Goal: Transaction & Acquisition: Purchase product/service

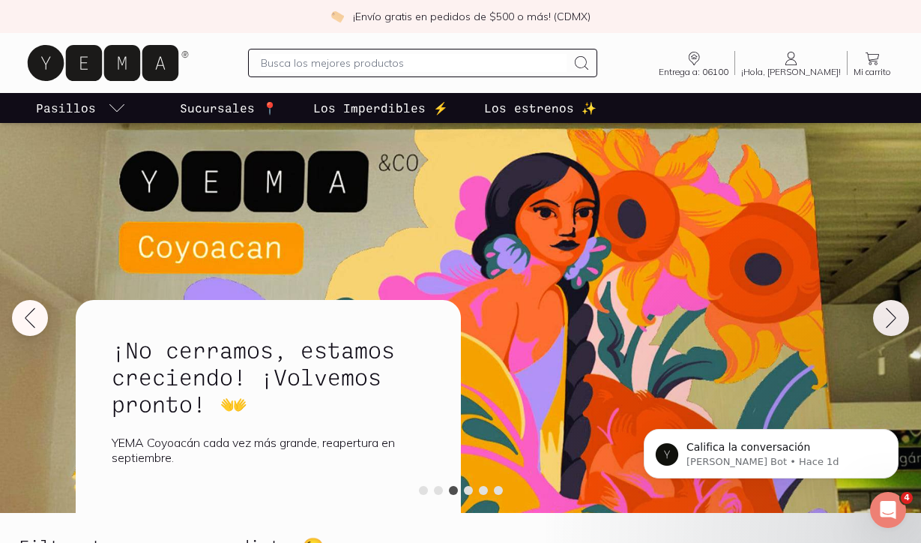
click at [400, 58] on input "text" at bounding box center [414, 63] width 306 height 18
type input "perejil"
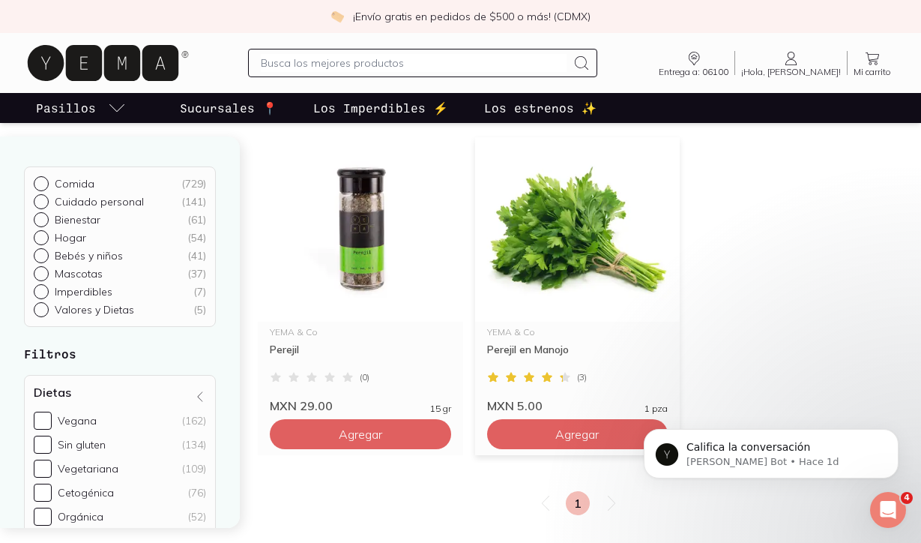
scroll to position [203, 0]
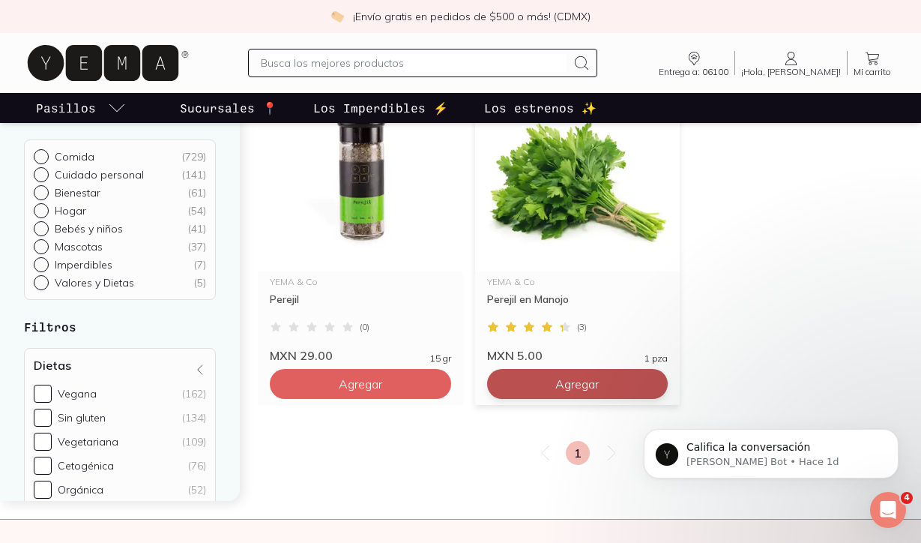
click at [626, 386] on button "Agregar" at bounding box center [577, 384] width 181 height 30
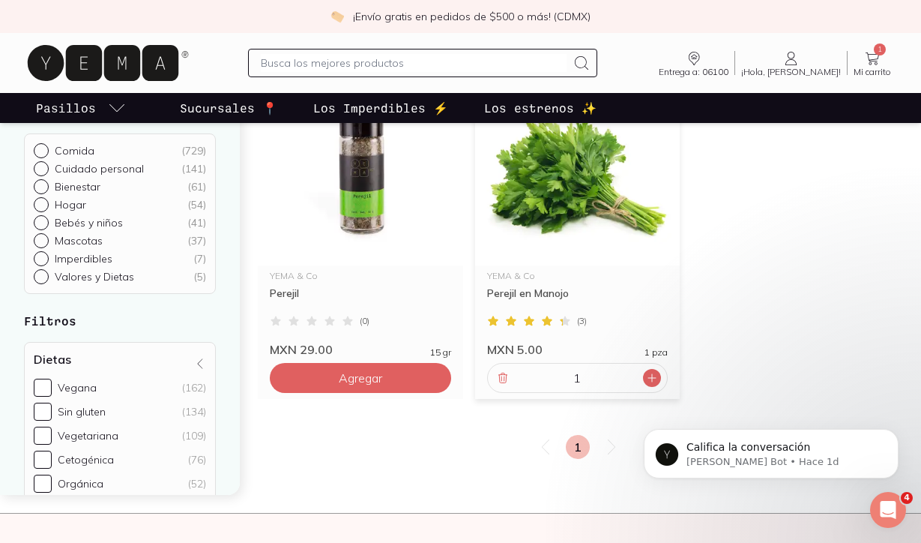
click at [654, 377] on icon at bounding box center [652, 378] width 12 height 12
type input "2"
click at [419, 59] on input "text" at bounding box center [414, 63] width 306 height 18
click at [879, 54] on span "2" at bounding box center [880, 49] width 12 height 12
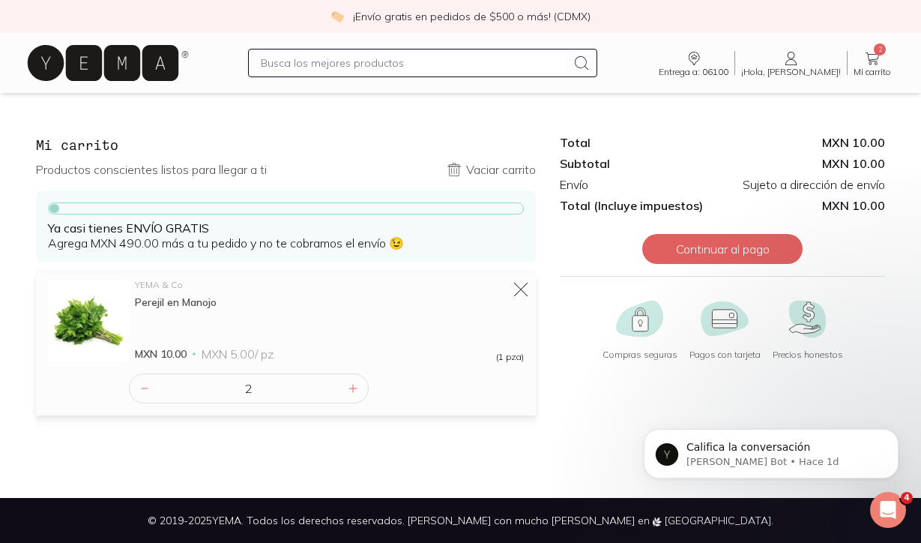
click at [424, 62] on input "text" at bounding box center [414, 63] width 306 height 18
type input "platano"
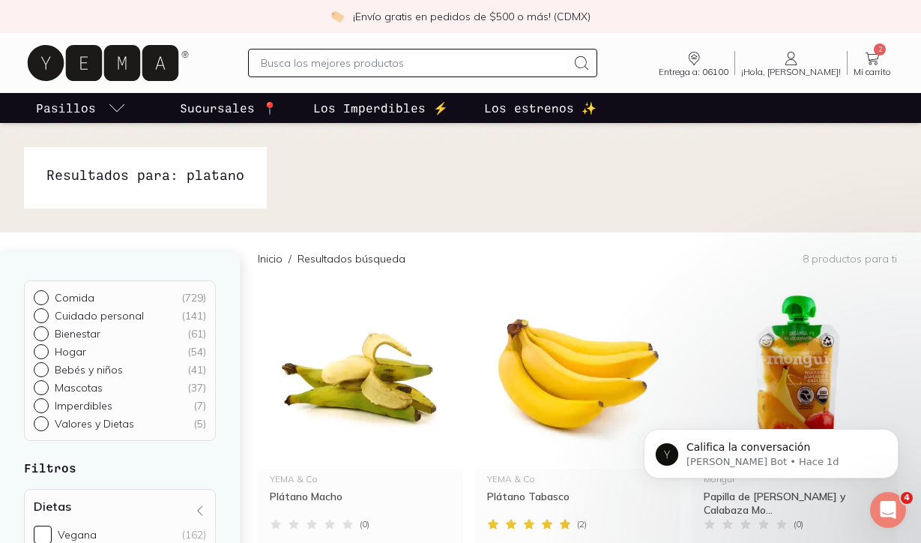
click at [372, 58] on input "text" at bounding box center [414, 63] width 306 height 18
type input "manzana"
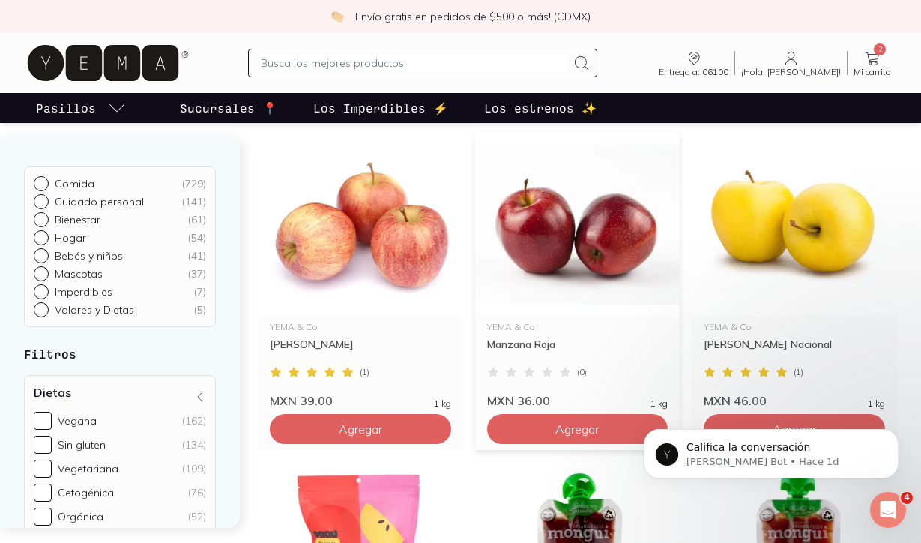
scroll to position [153, 0]
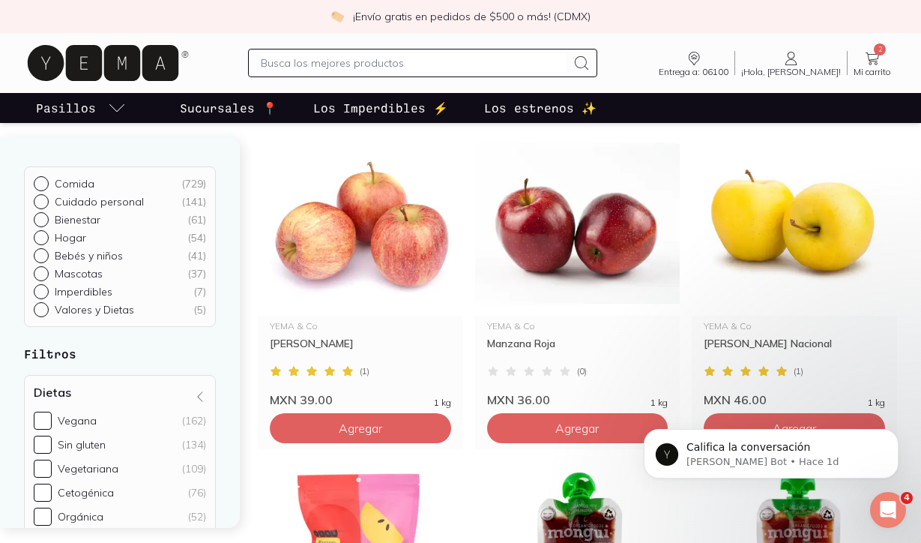
click at [412, 68] on input "text" at bounding box center [414, 63] width 306 height 18
type input "perejil"
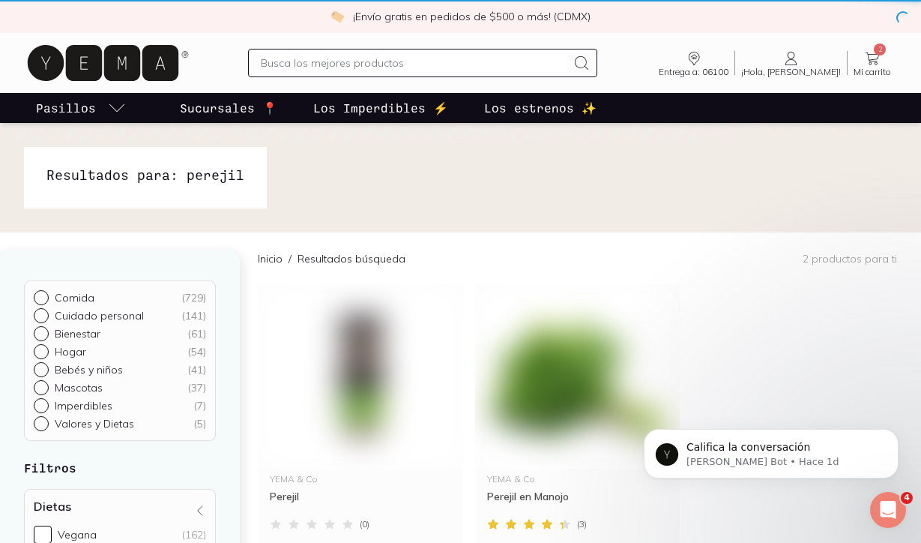
click at [385, 55] on input "text" at bounding box center [414, 63] width 306 height 18
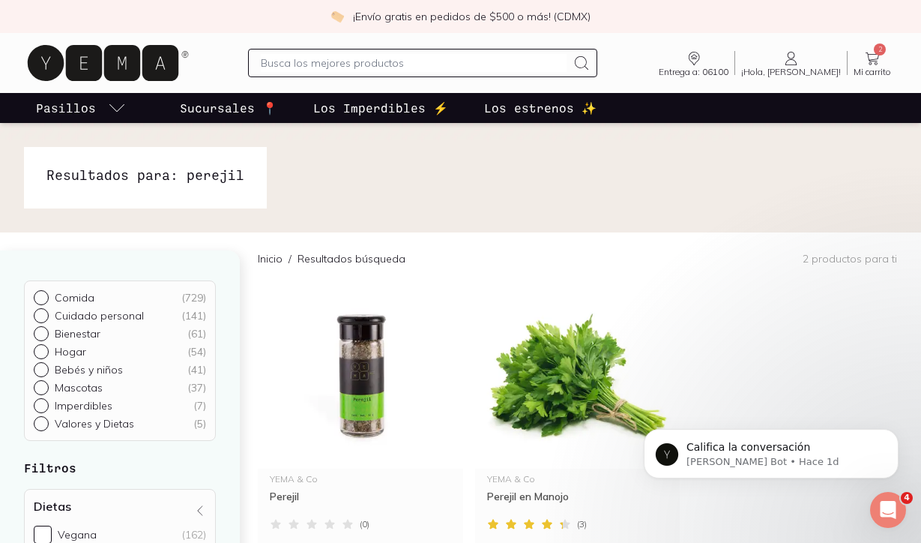
click at [387, 64] on input "text" at bounding box center [414, 63] width 306 height 18
click at [390, 66] on input "text" at bounding box center [414, 63] width 306 height 18
type input "apio"
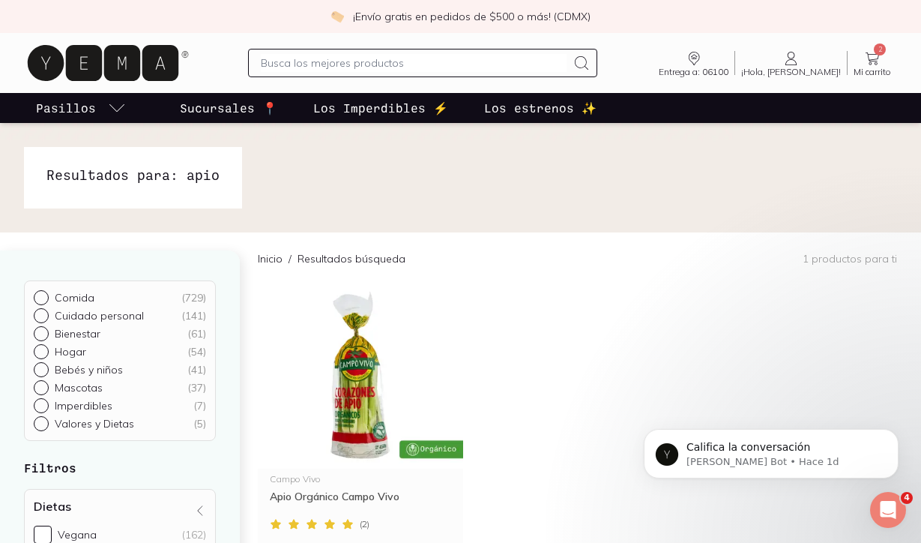
click at [371, 63] on input "text" at bounding box center [414, 63] width 306 height 18
type input "jengibre"
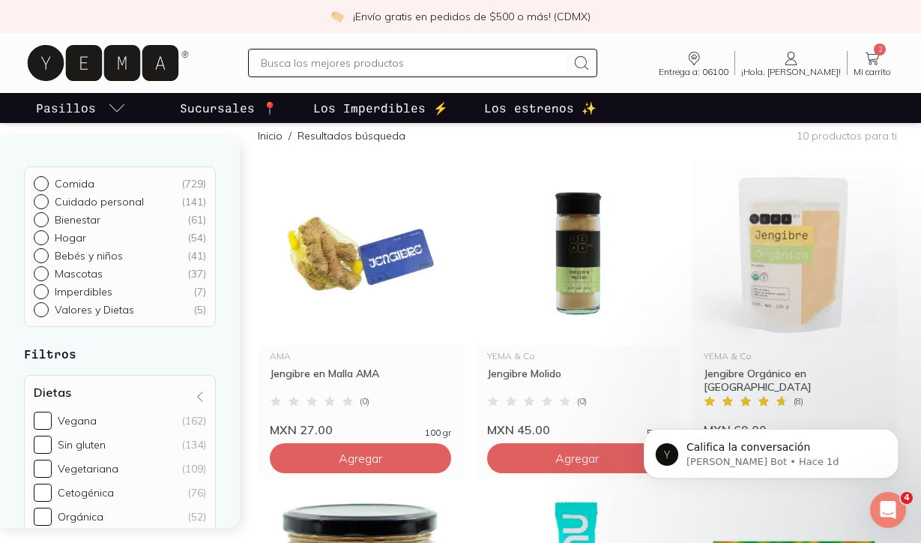
scroll to position [127, 0]
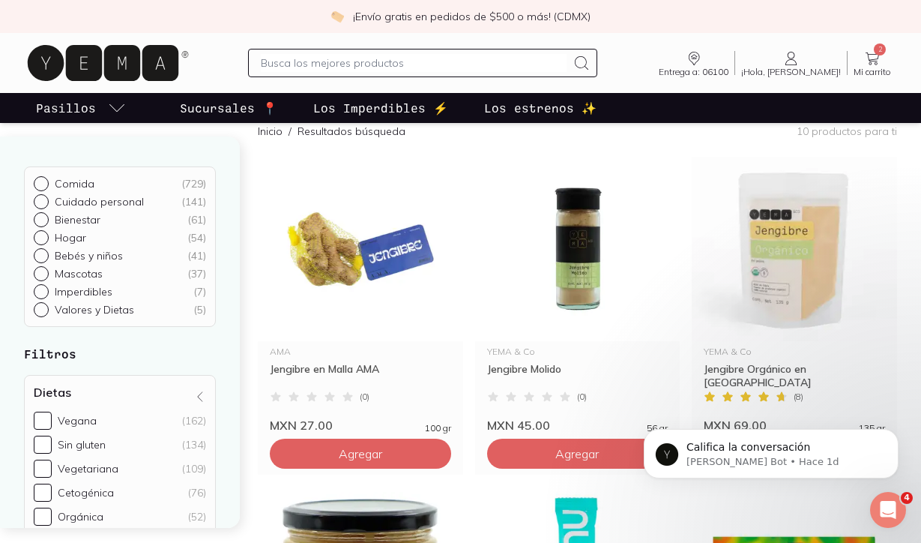
click at [400, 69] on input "text" at bounding box center [414, 63] width 306 height 18
type input "y"
type input "forager"
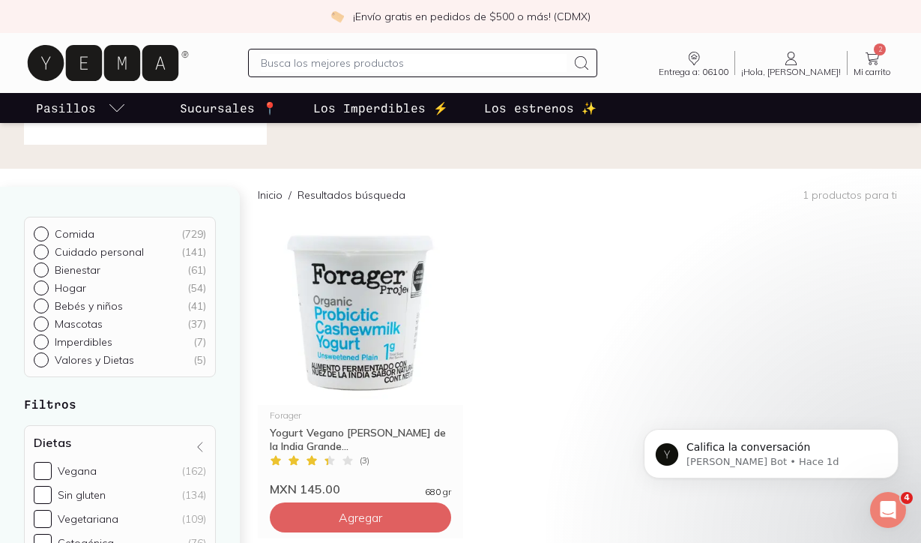
scroll to position [169, 0]
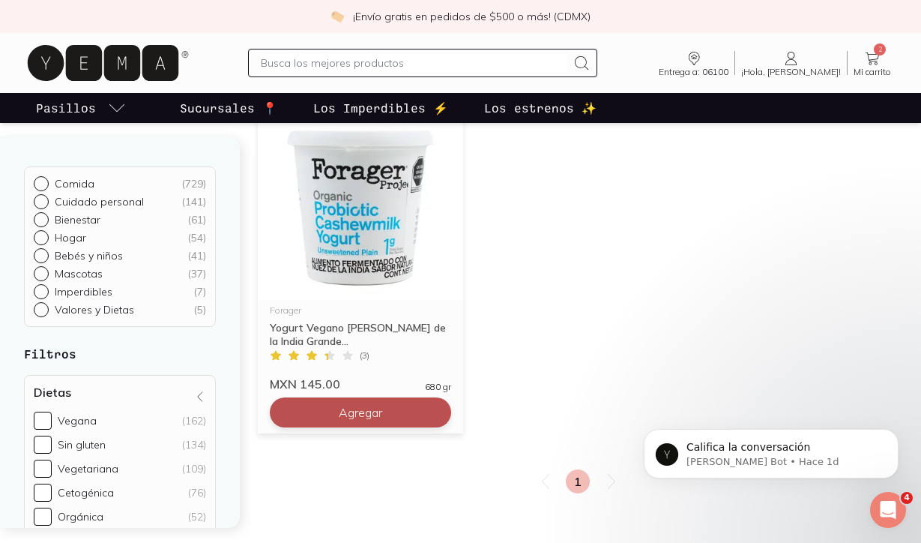
click at [350, 427] on button "Agregar" at bounding box center [360, 412] width 181 height 30
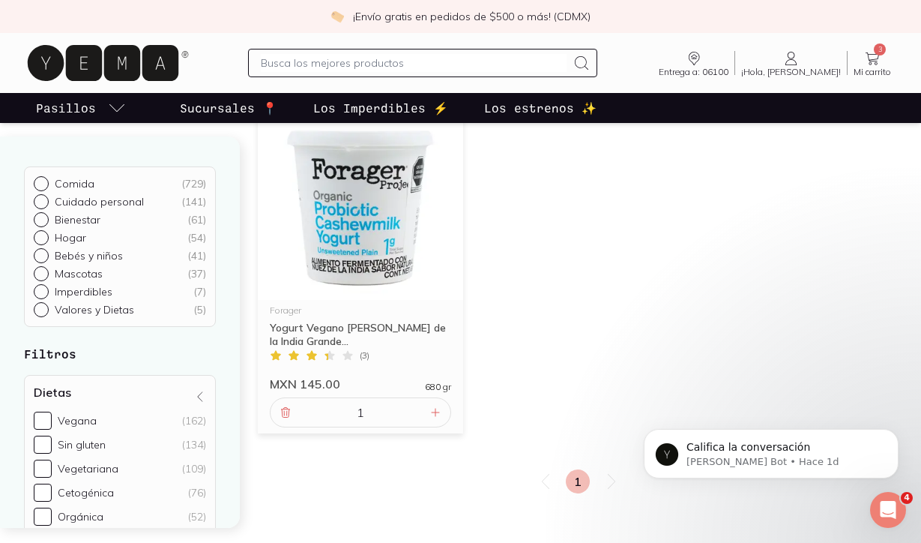
click at [379, 60] on input "text" at bounding box center [414, 63] width 306 height 18
click at [380, 65] on input "text" at bounding box center [414, 63] width 306 height 18
click at [405, 64] on input "text" at bounding box center [414, 63] width 306 height 18
type input "huevos"
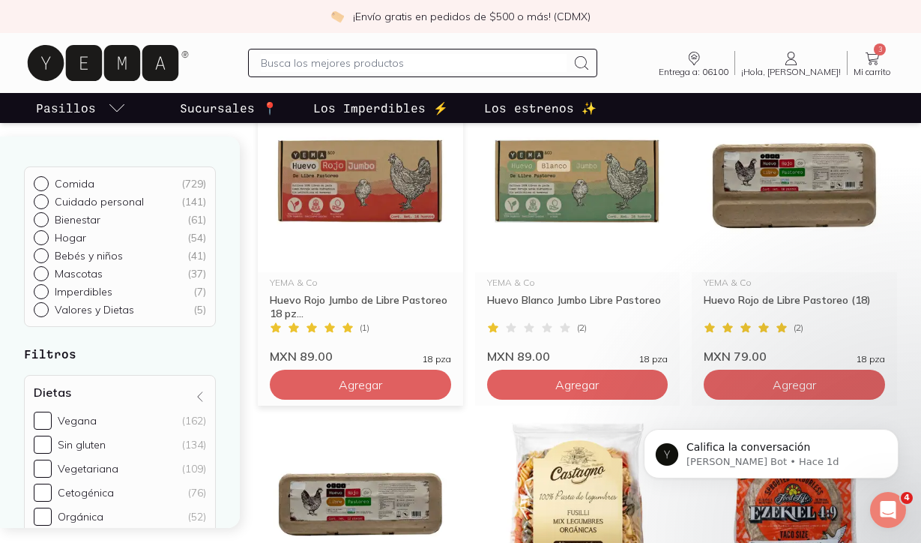
scroll to position [203, 0]
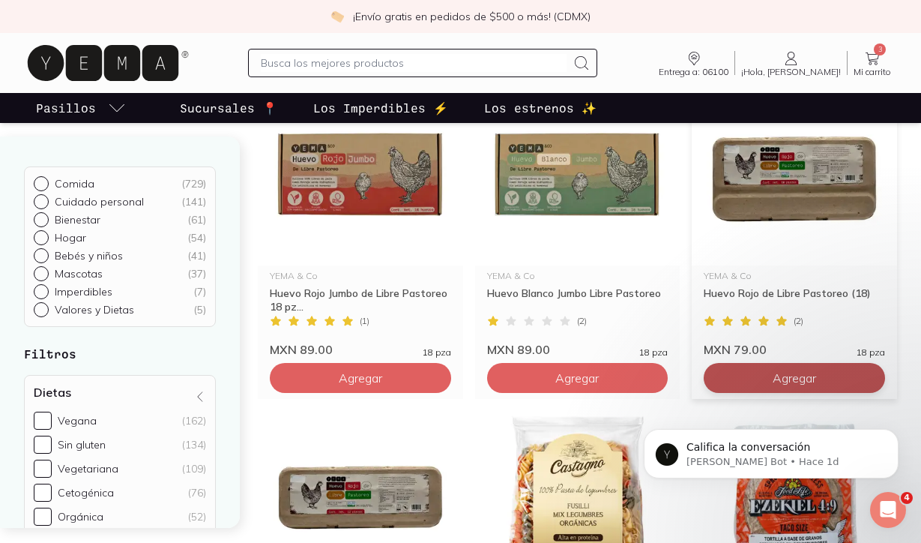
click at [762, 375] on button "Agregar" at bounding box center [794, 378] width 181 height 30
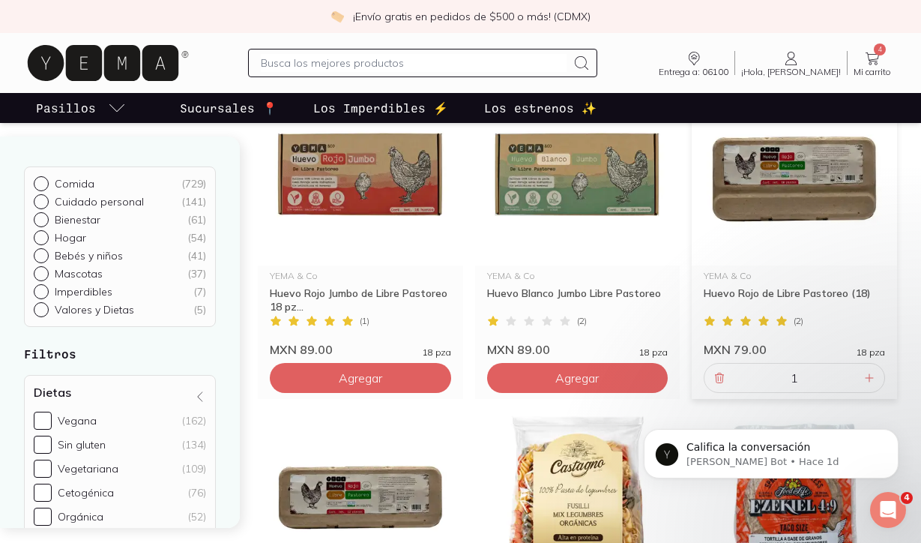
click at [355, 56] on input "text" at bounding box center [414, 63] width 306 height 18
type input "pimiento"
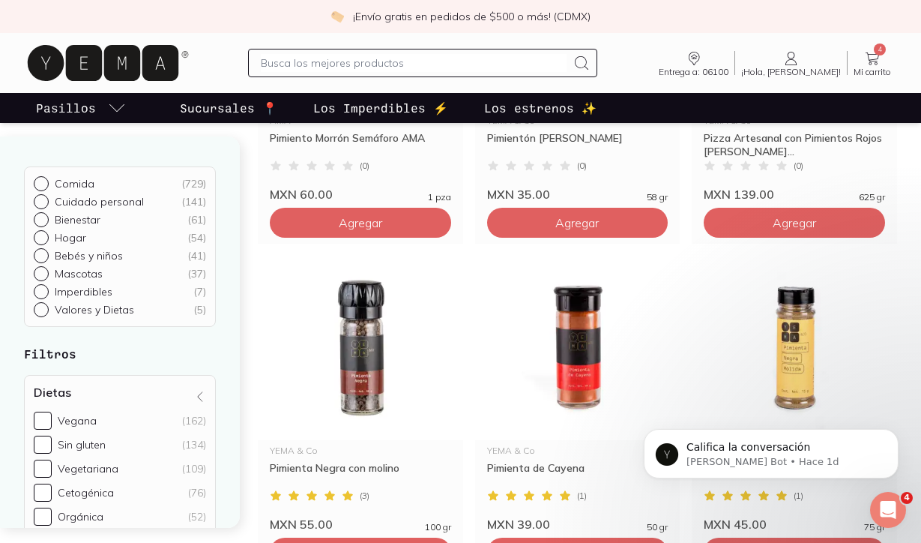
scroll to position [187, 0]
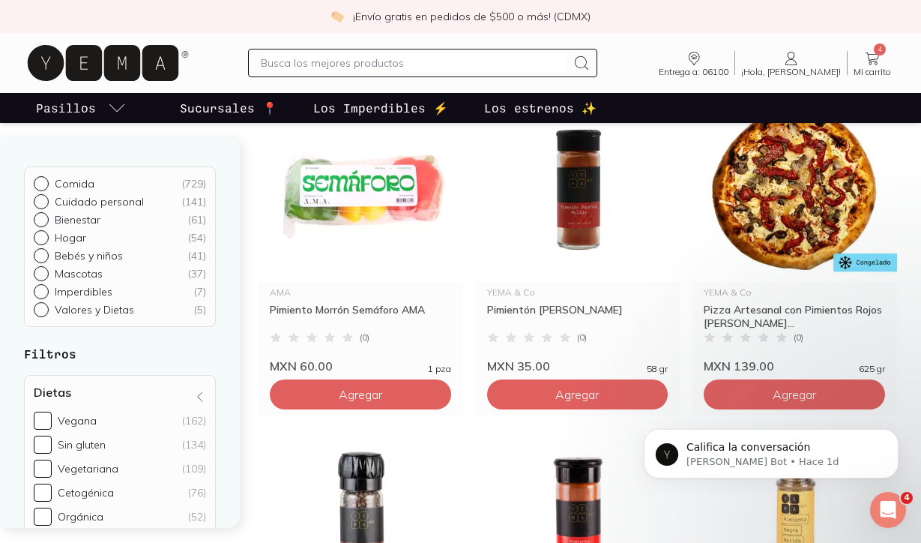
click at [379, 62] on input "text" at bounding box center [414, 63] width 306 height 18
click at [370, 63] on input "text" at bounding box center [414, 63] width 306 height 18
type input "lata"
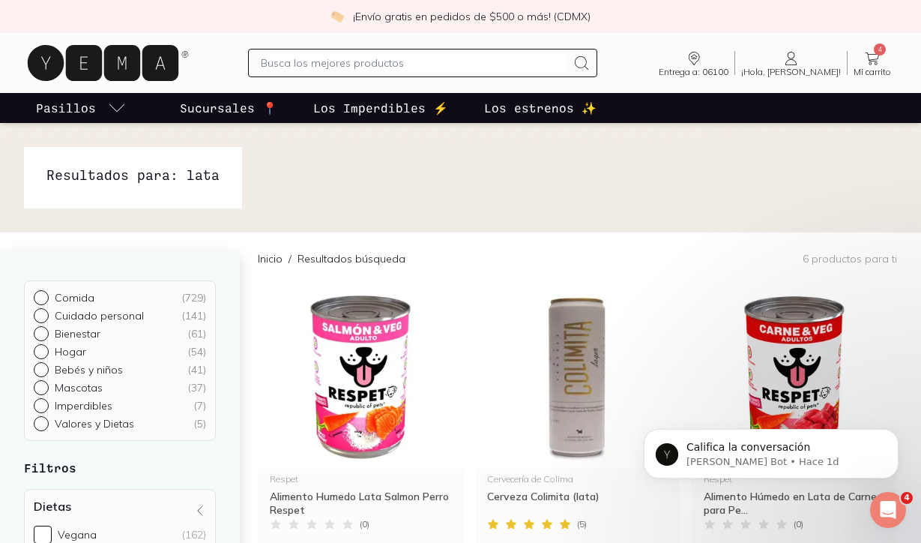
click at [522, 59] on input "text" at bounding box center [414, 63] width 306 height 18
type input "[PERSON_NAME]"
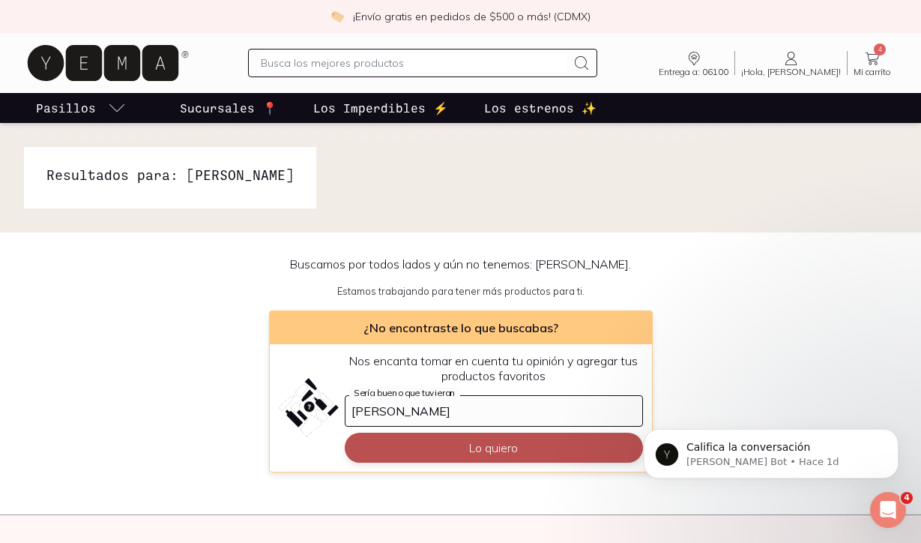
click at [488, 445] on button "Lo quiero" at bounding box center [494, 448] width 298 height 30
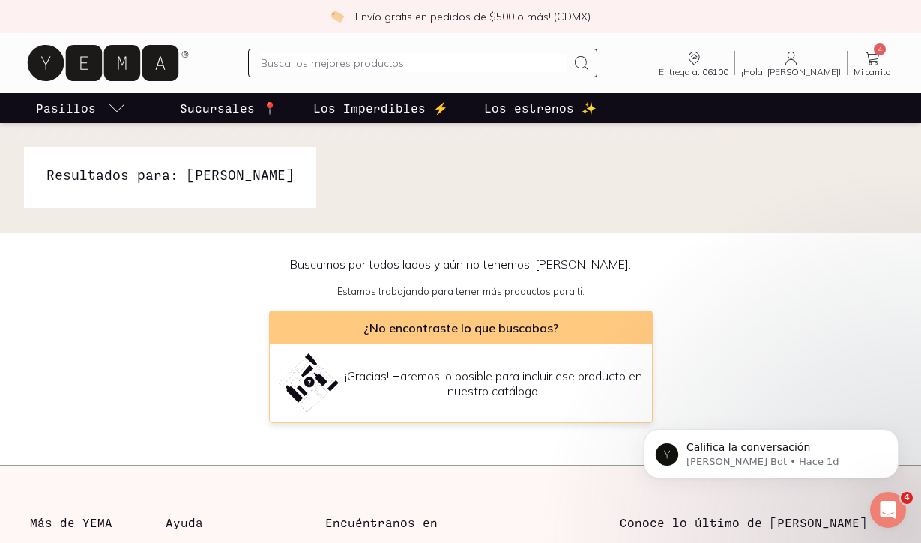
click at [440, 68] on input "text" at bounding box center [414, 63] width 306 height 18
type input "[PERSON_NAME]"
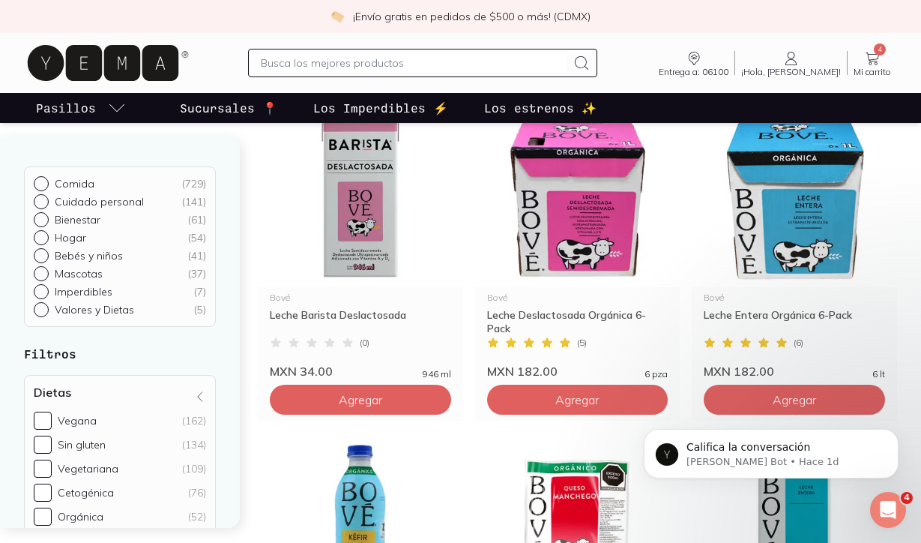
scroll to position [842, 0]
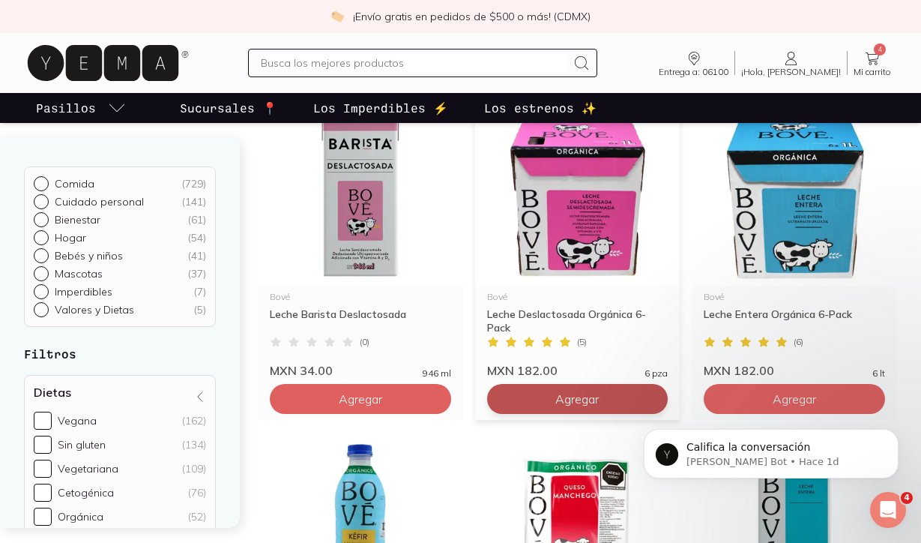
click at [613, 405] on button "Agregar" at bounding box center [577, 399] width 181 height 30
click at [415, 63] on input "text" at bounding box center [414, 63] width 306 height 18
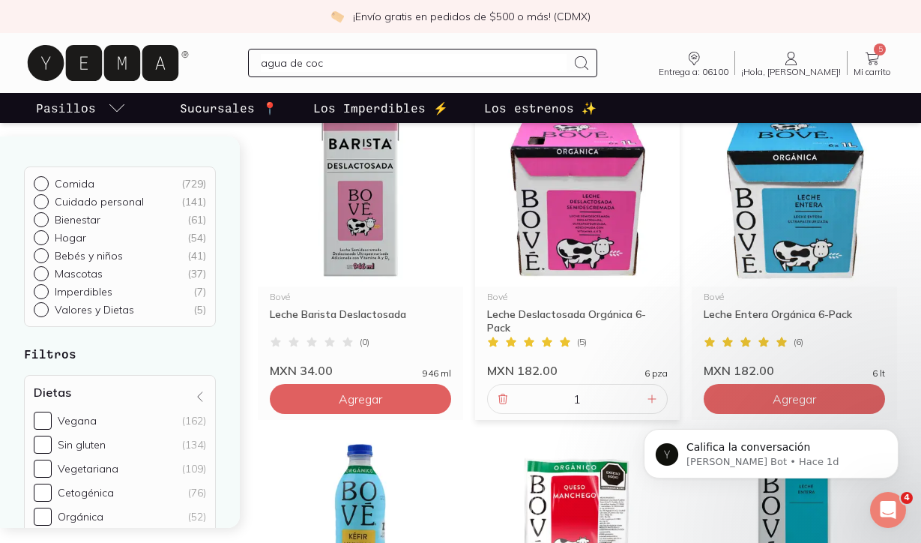
type input "agua de coco"
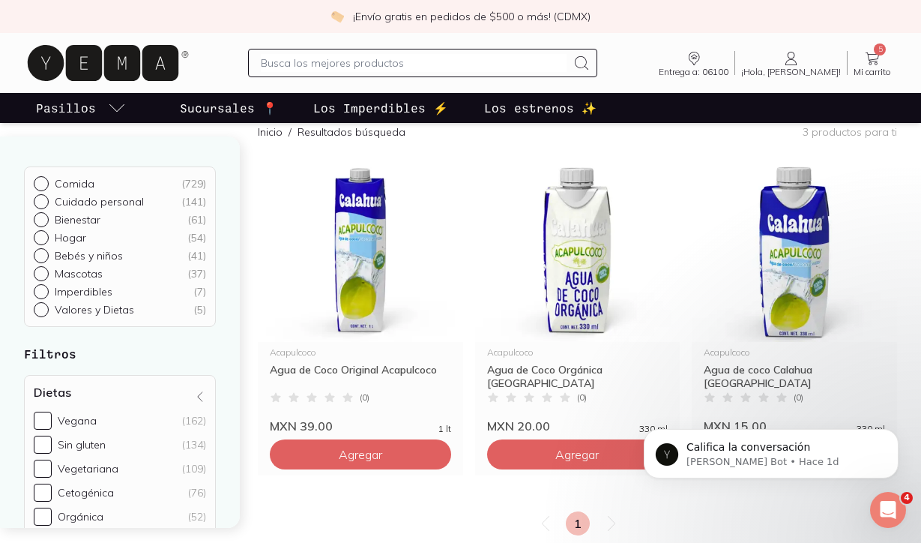
scroll to position [130, 0]
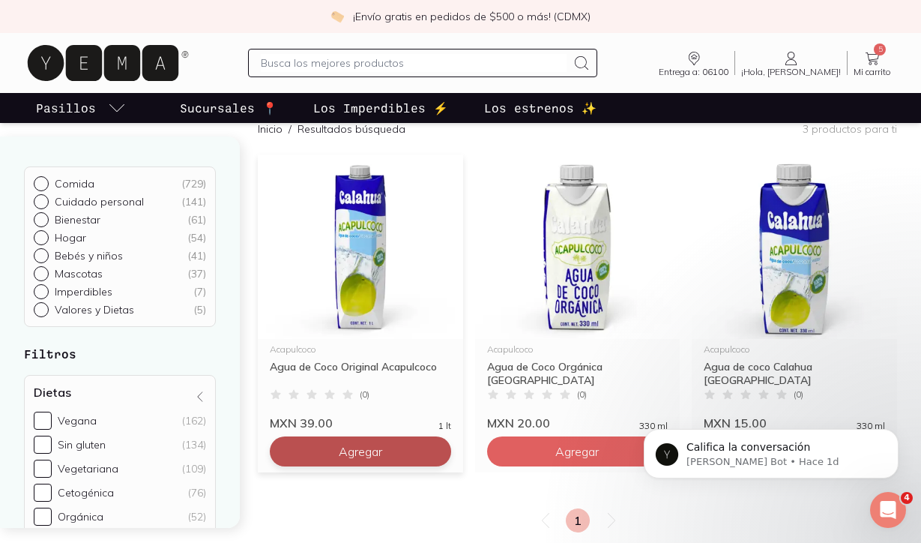
click at [425, 448] on button "Agregar" at bounding box center [360, 451] width 181 height 30
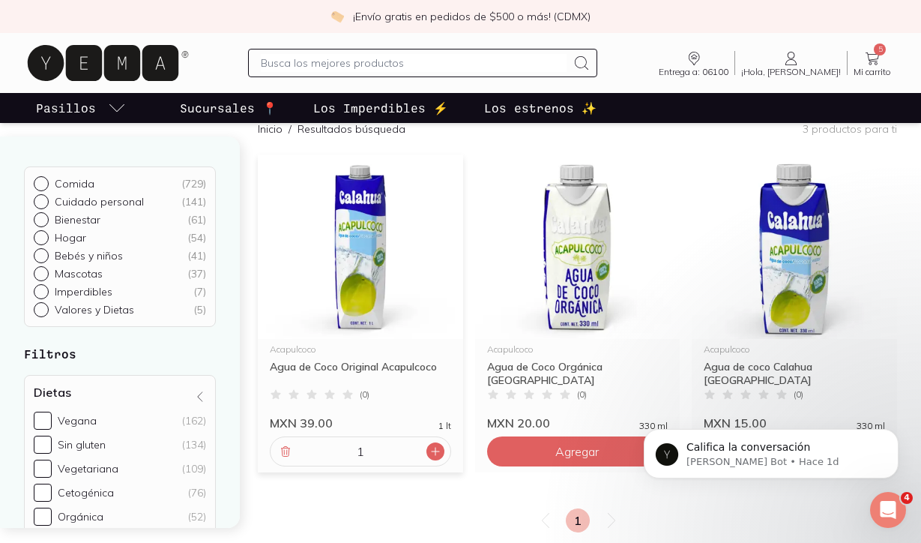
click at [438, 448] on icon at bounding box center [436, 451] width 12 height 12
type input "3"
click at [427, 50] on div at bounding box center [422, 63] width 349 height 28
click at [417, 56] on input "text" at bounding box center [414, 63] width 306 height 18
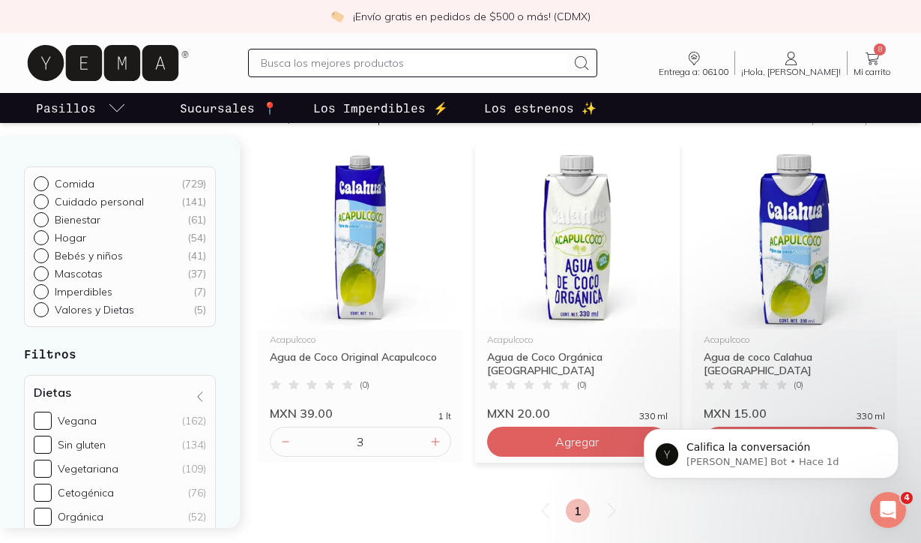
scroll to position [0, 0]
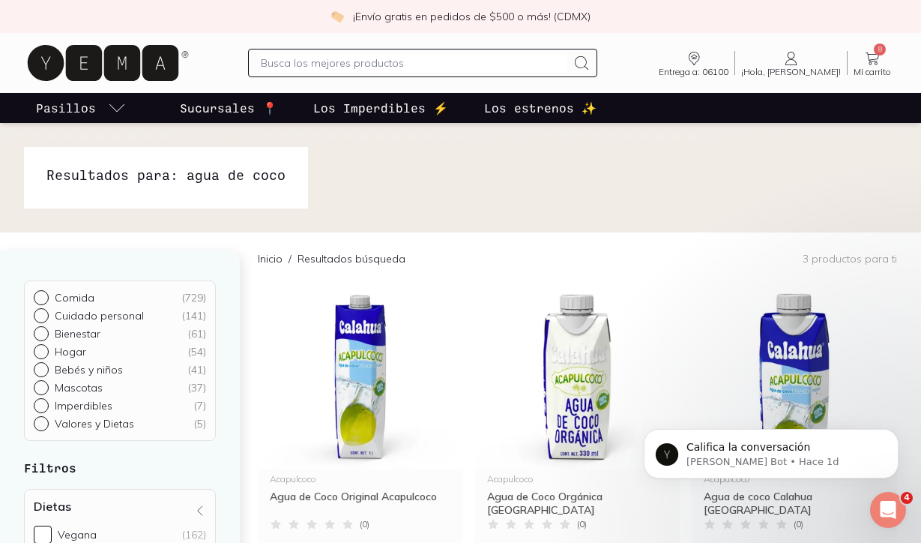
click at [445, 68] on input "text" at bounding box center [414, 63] width 306 height 18
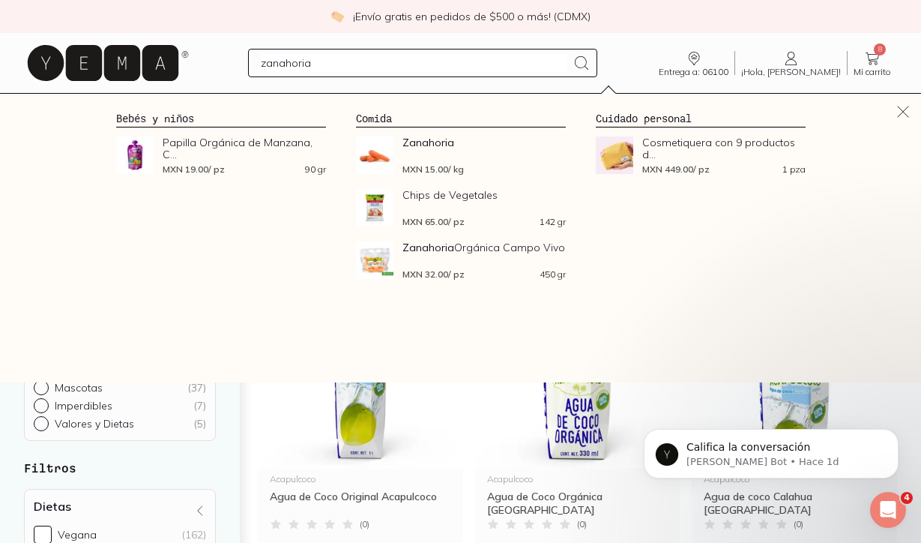
click at [434, 71] on input "zanahoria" at bounding box center [414, 63] width 306 height 18
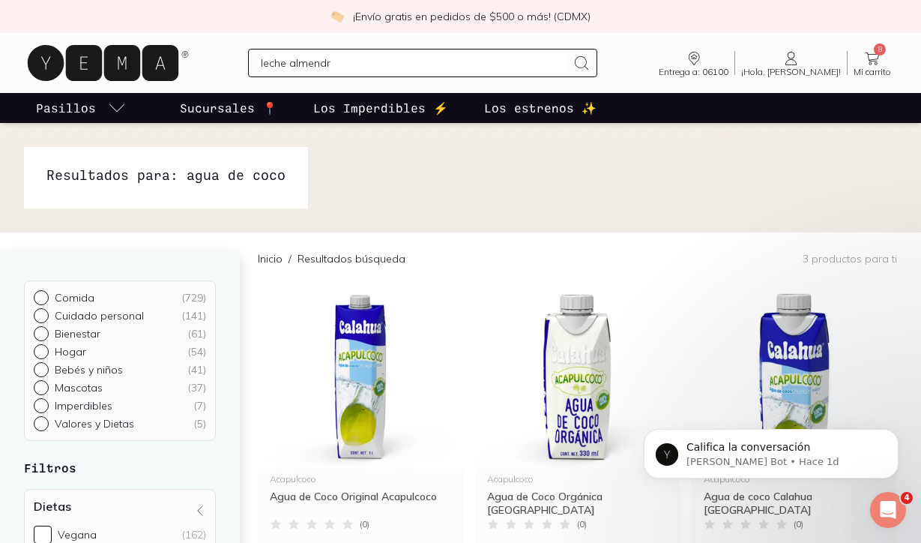
type input "[PERSON_NAME]"
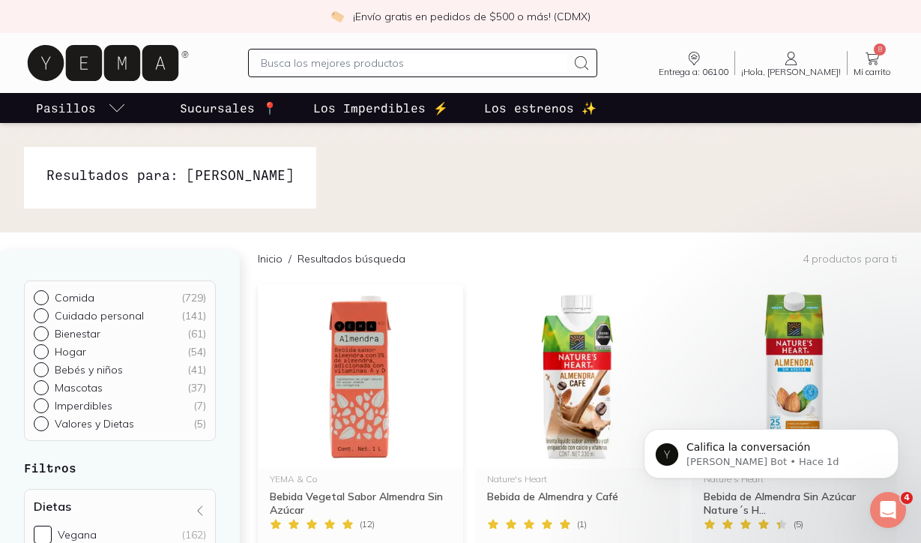
scroll to position [174, 0]
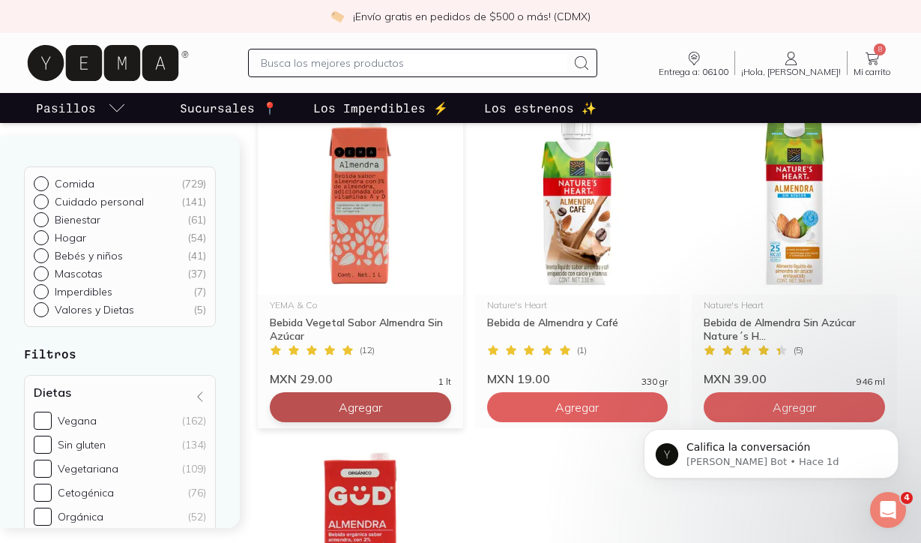
click at [428, 403] on button "Agregar" at bounding box center [360, 407] width 181 height 30
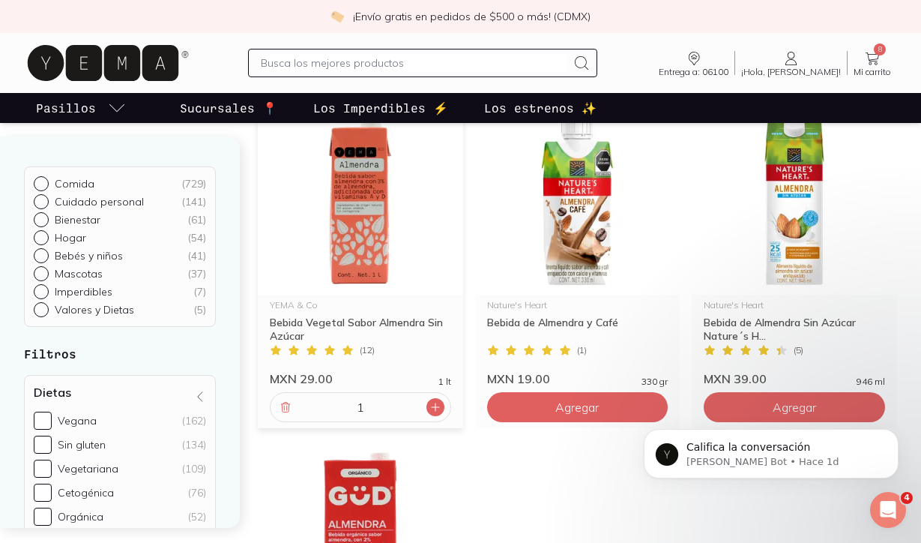
click at [439, 406] on icon at bounding box center [436, 407] width 12 height 12
type input "3"
click at [882, 50] on span "11" at bounding box center [880, 49] width 12 height 12
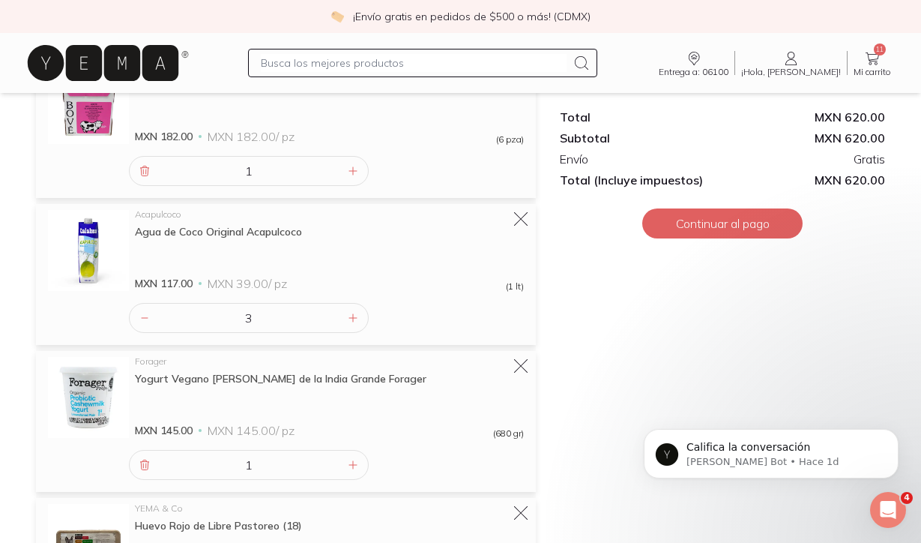
scroll to position [516, 0]
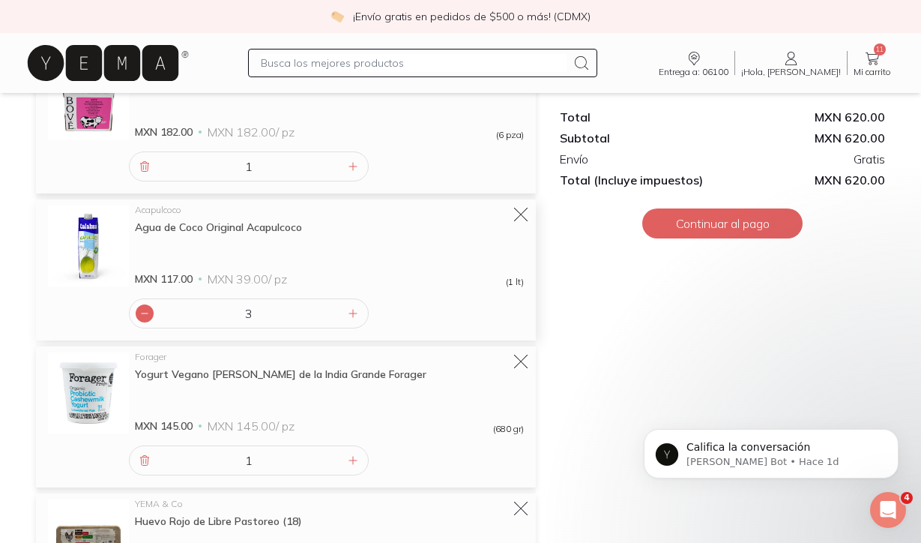
click at [140, 314] on icon at bounding box center [145, 313] width 12 height 12
type input "2"
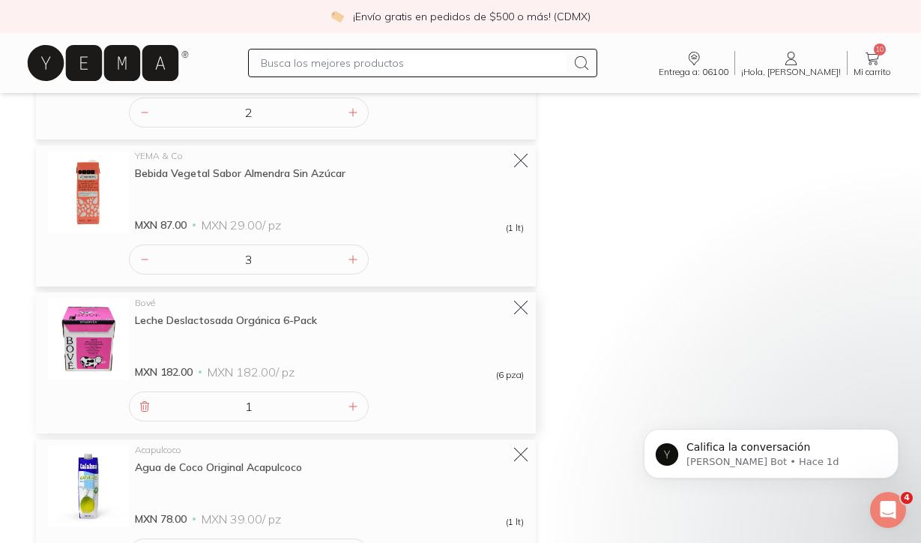
scroll to position [250, 0]
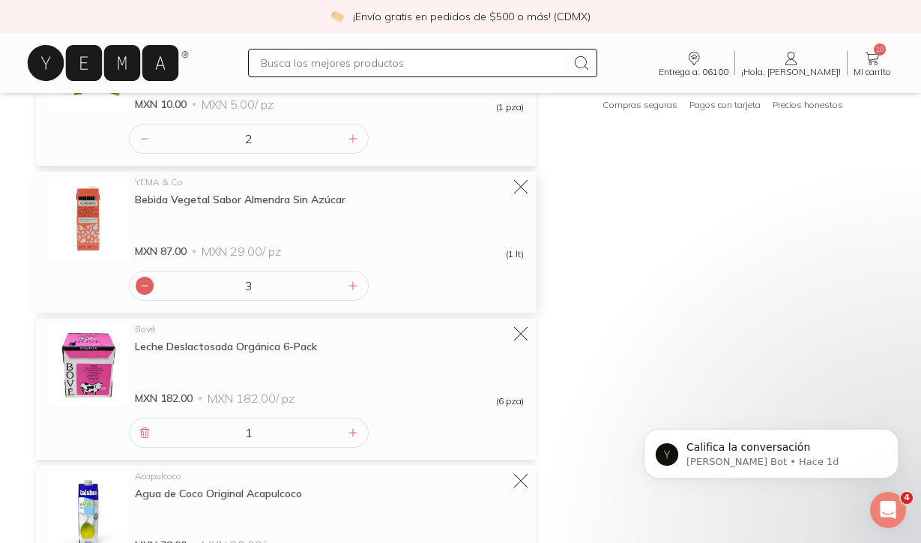
click at [145, 278] on div at bounding box center [145, 286] width 18 height 18
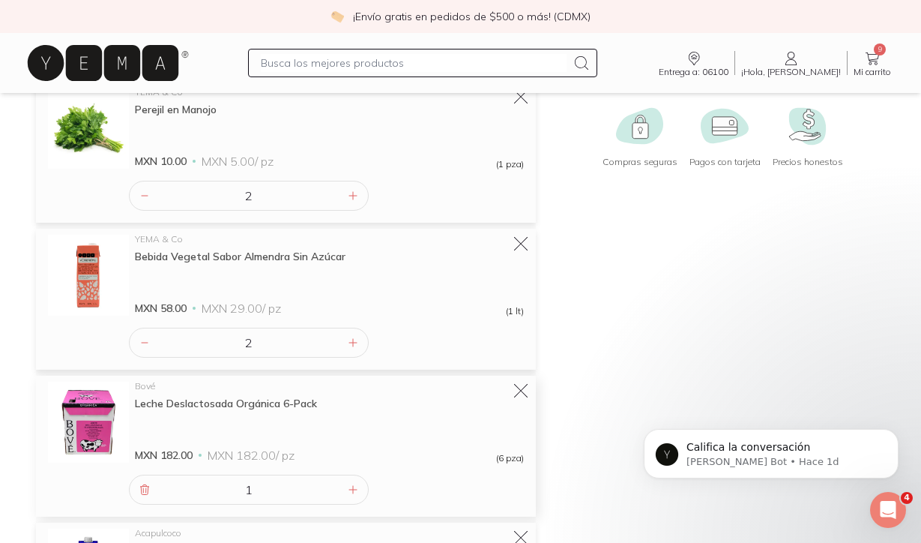
scroll to position [197, 0]
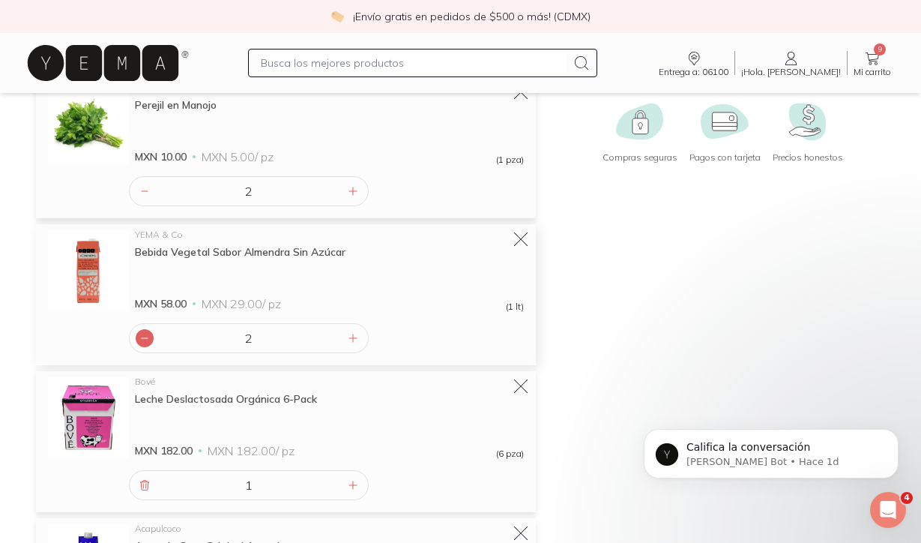
click at [145, 344] on div at bounding box center [145, 338] width 18 height 18
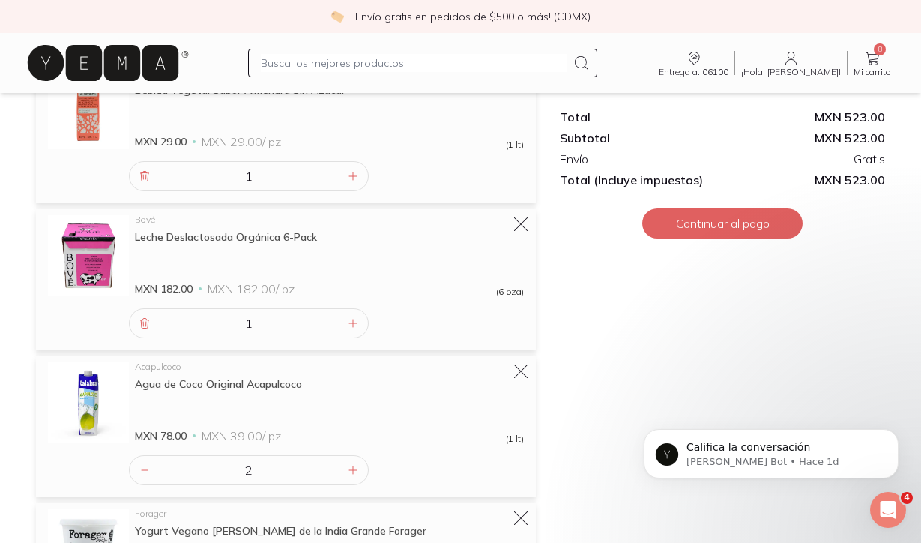
scroll to position [360, 0]
click at [145, 321] on icon at bounding box center [145, 323] width 8 height 10
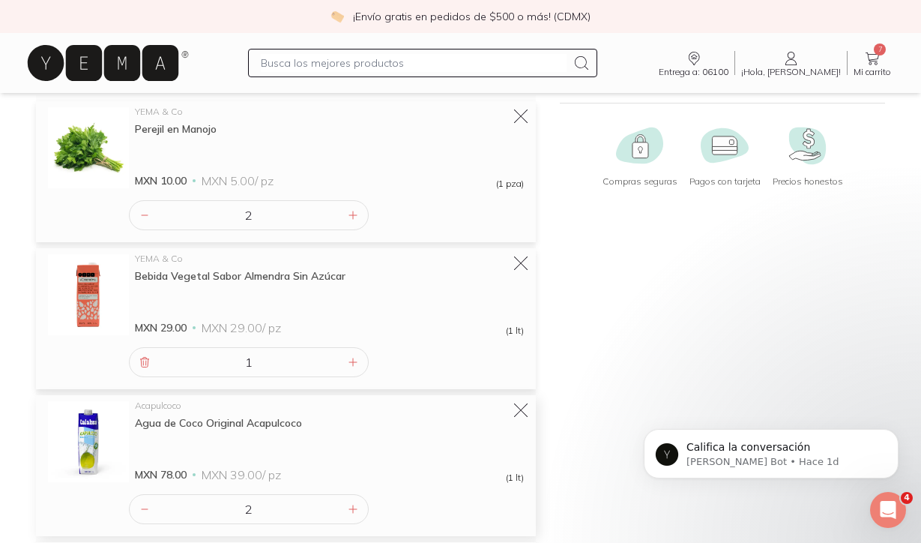
scroll to position [164, 0]
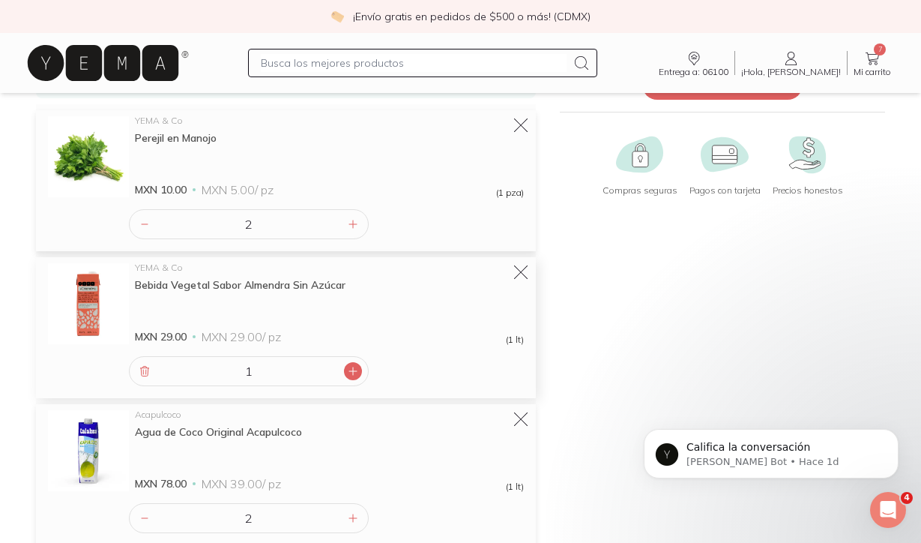
click at [349, 373] on icon at bounding box center [353, 371] width 12 height 12
type input "2"
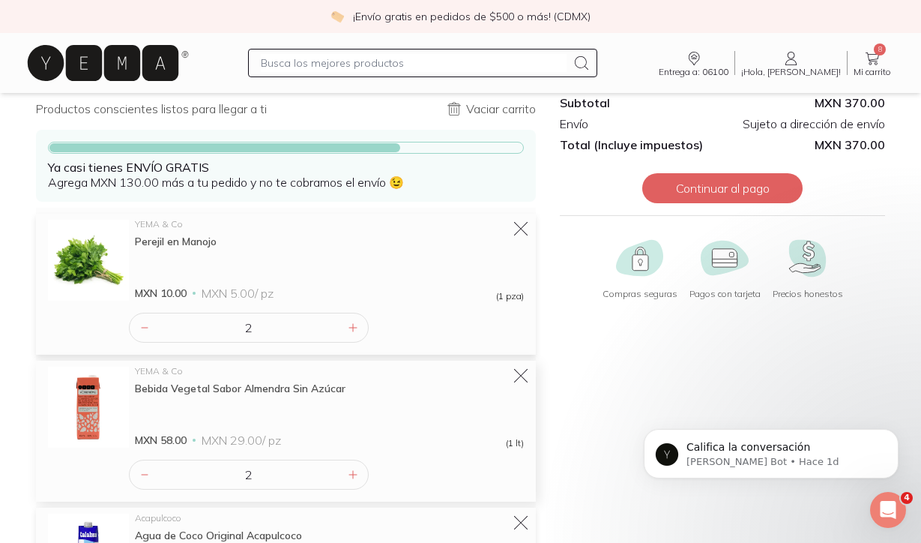
scroll to position [61, 0]
click at [314, 60] on input "text" at bounding box center [414, 63] width 306 height 18
type input "pizza"
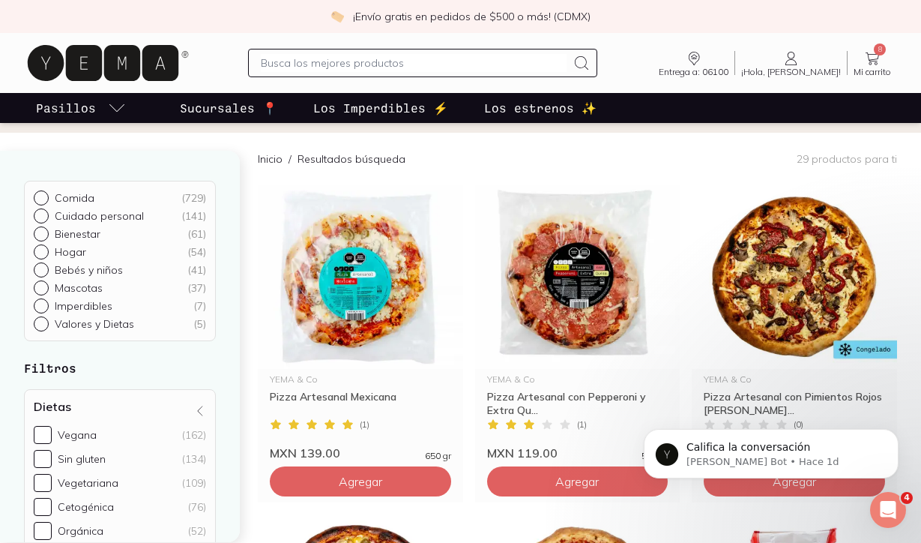
scroll to position [105, 0]
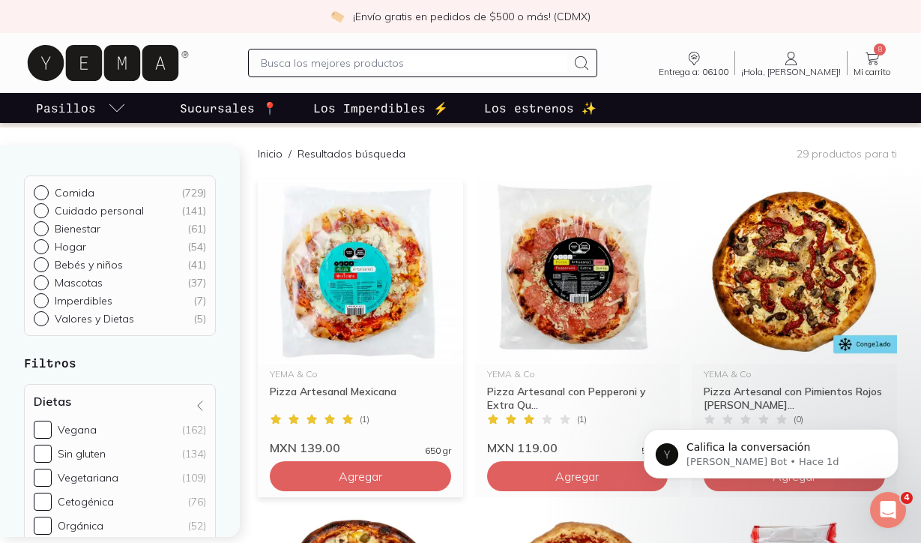
click at [388, 283] on img at bounding box center [360, 271] width 205 height 184
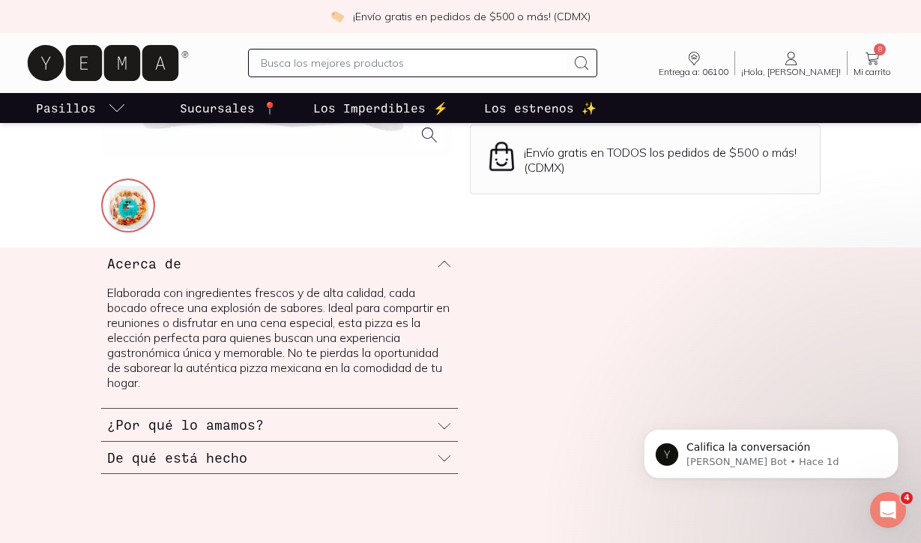
scroll to position [371, 0]
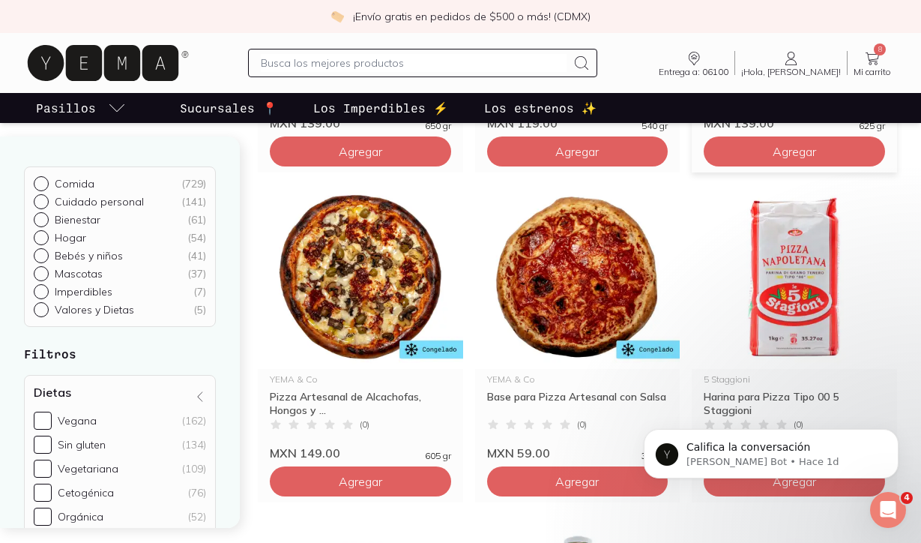
scroll to position [434, 0]
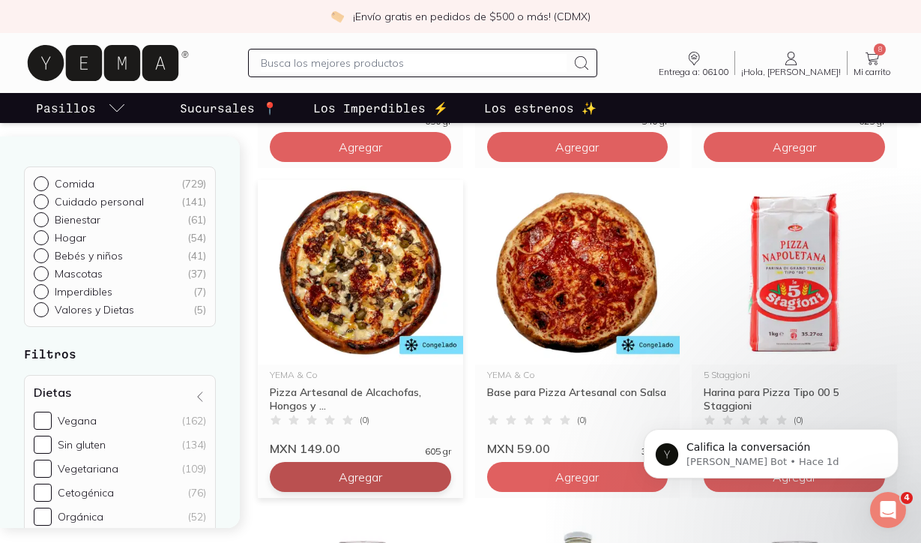
click at [424, 472] on button "Agregar" at bounding box center [360, 477] width 181 height 30
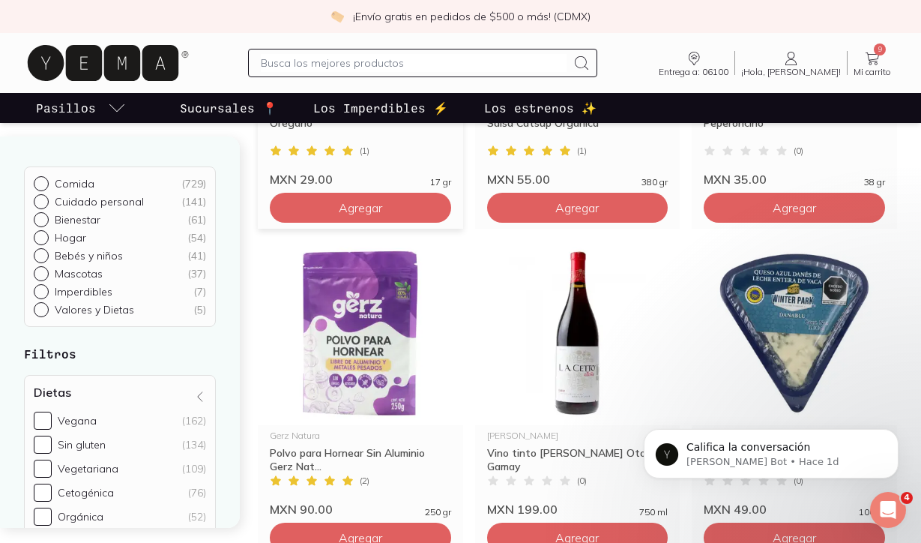
scroll to position [1054, 0]
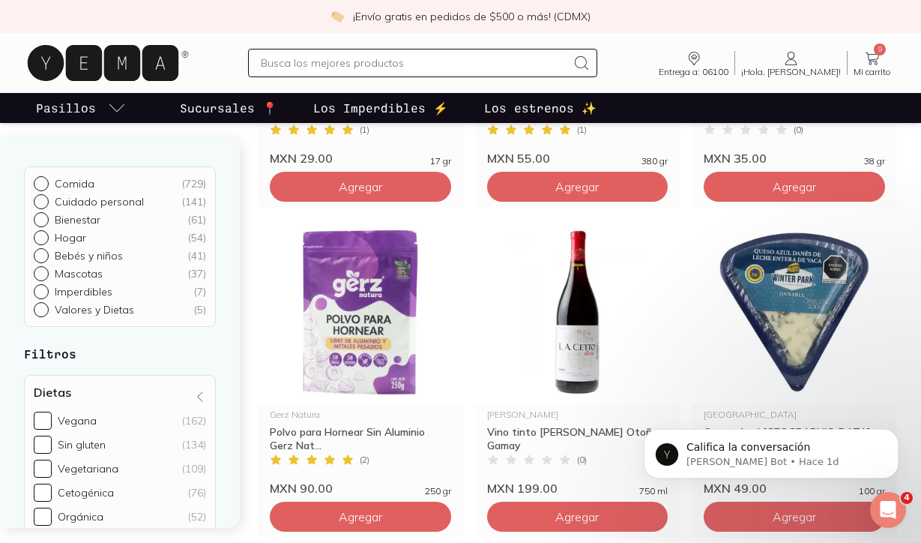
click at [386, 63] on input "text" at bounding box center [414, 63] width 306 height 18
type input "jitomate"
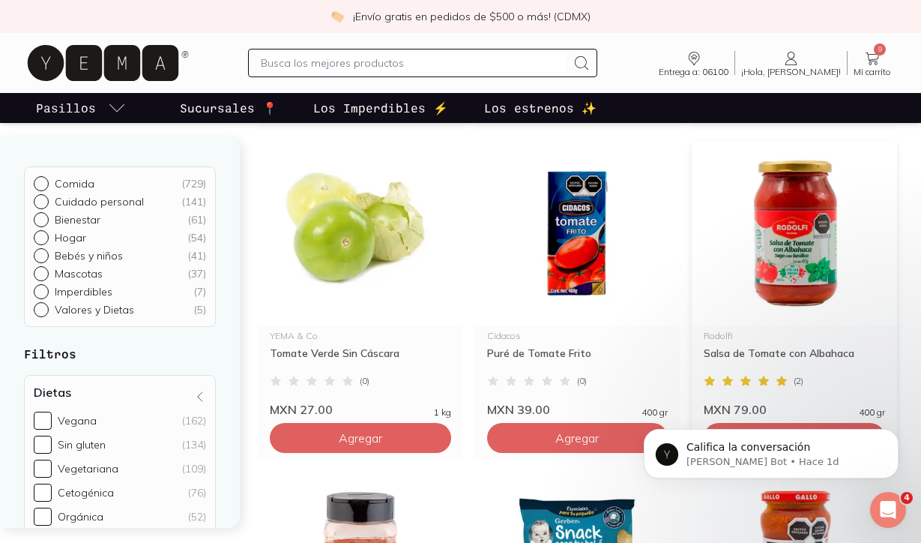
scroll to position [498, 0]
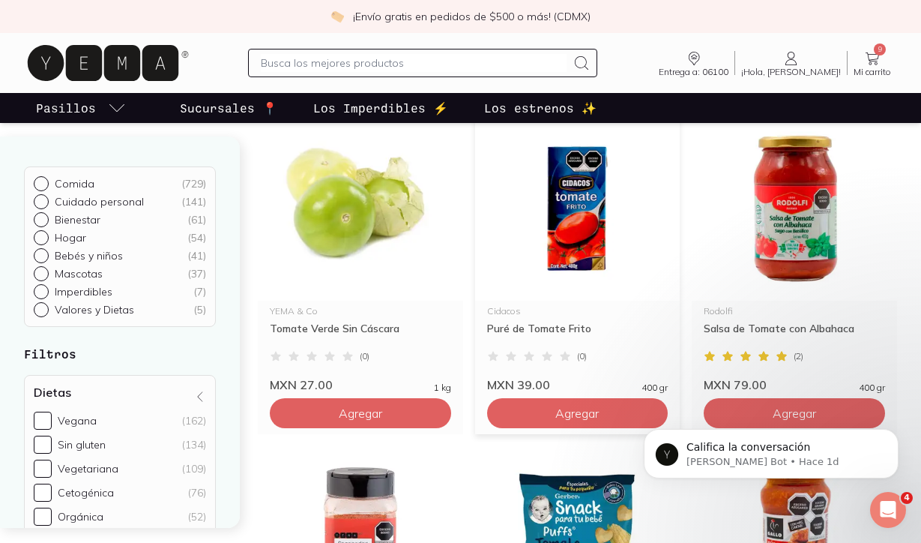
click at [579, 231] on img at bounding box center [577, 208] width 205 height 184
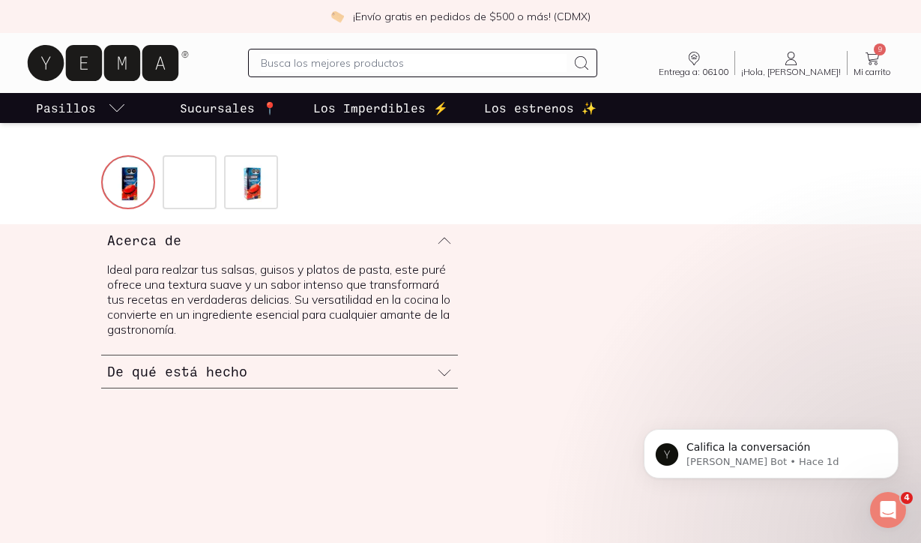
scroll to position [440, 0]
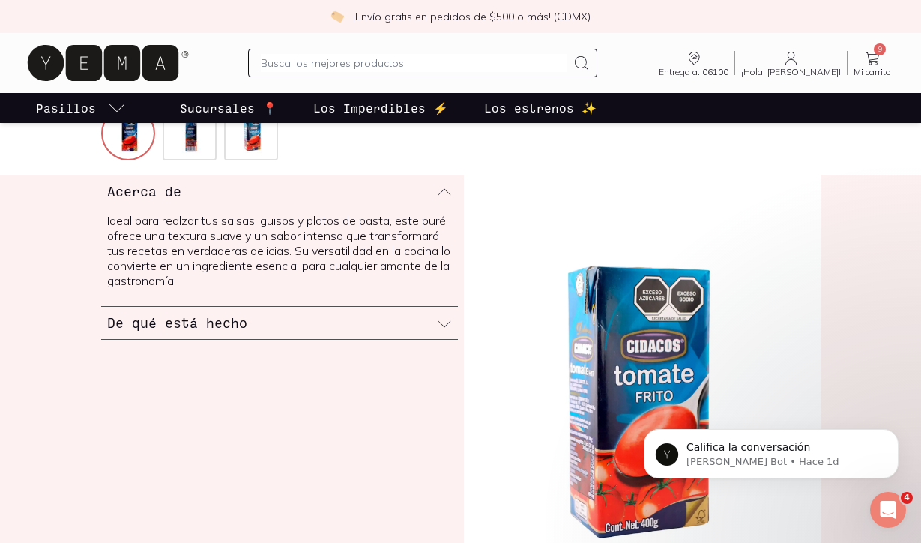
click at [214, 327] on h3 "De qué está hecho" at bounding box center [177, 322] width 140 height 19
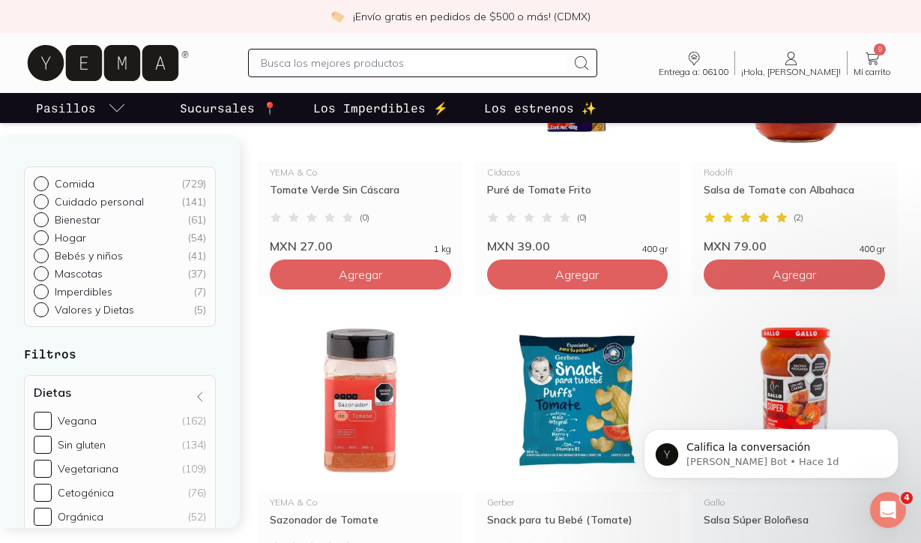
scroll to position [624, 0]
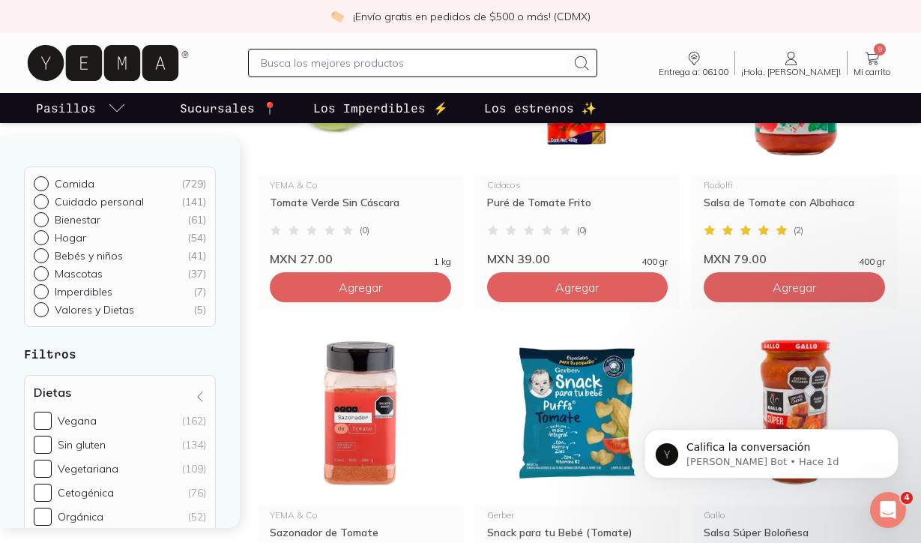
click at [873, 64] on icon at bounding box center [873, 58] width 18 height 18
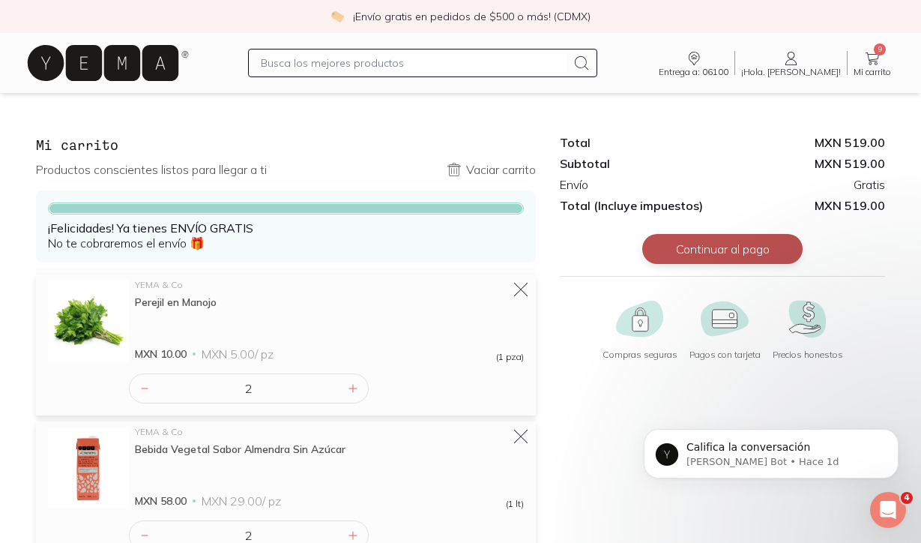
click at [763, 237] on button "Continuar al pago" at bounding box center [722, 249] width 160 height 30
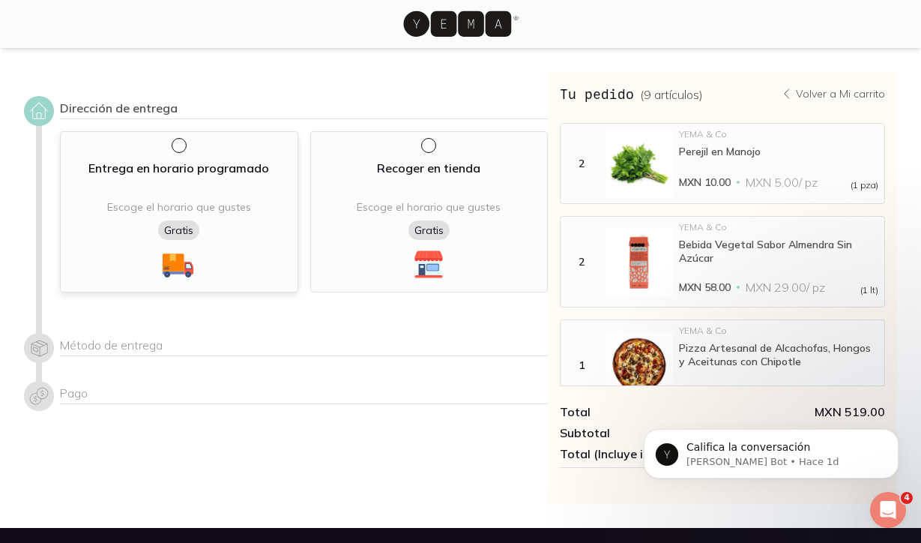
click at [164, 160] on p "Entrega en horario programado" at bounding box center [178, 168] width 181 height 18
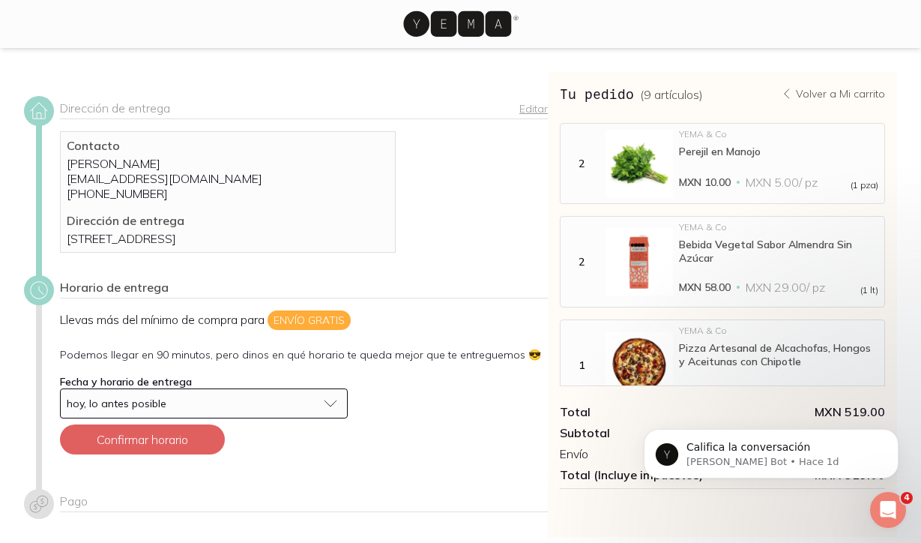
click at [536, 111] on link "Editar" at bounding box center [533, 108] width 28 height 13
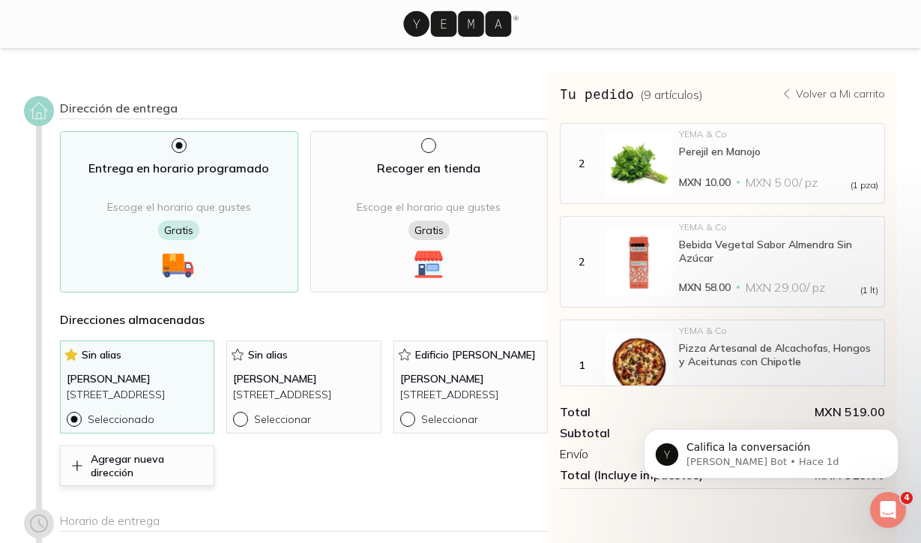
click at [125, 479] on p "Agregar nueva dirección" at bounding box center [149, 465] width 117 height 27
select select "204"
click at [115, 394] on p "[STREET_ADDRESS]" at bounding box center [137, 395] width 141 height 16
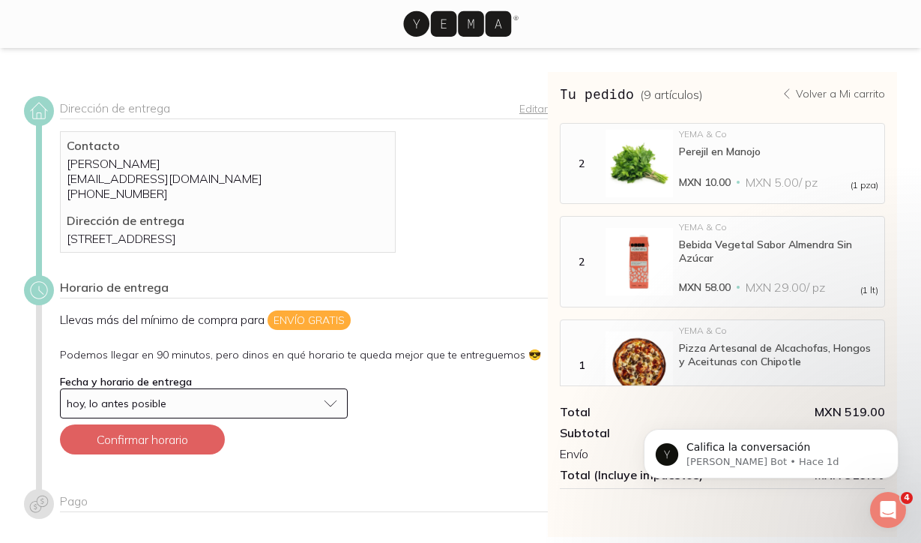
click at [425, 29] on icon at bounding box center [457, 23] width 108 height 25
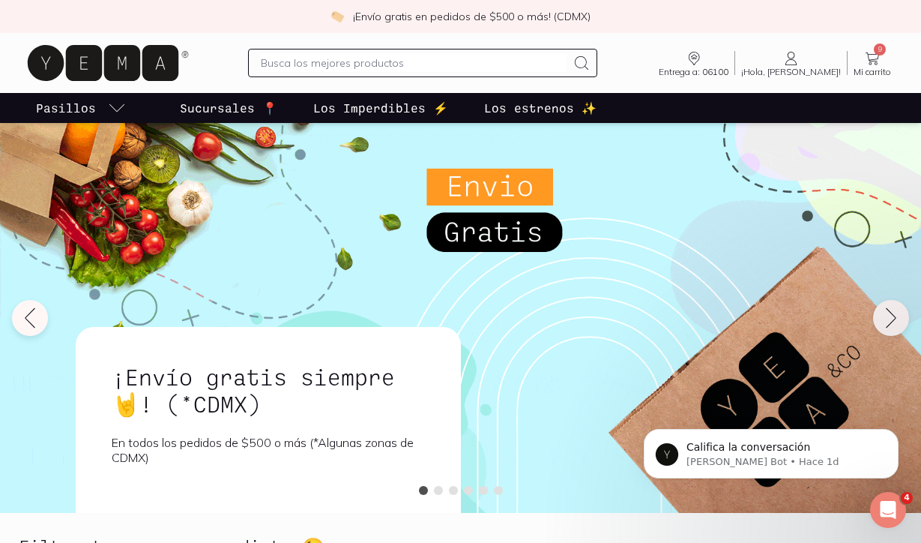
click at [801, 61] on icon at bounding box center [792, 58] width 18 height 18
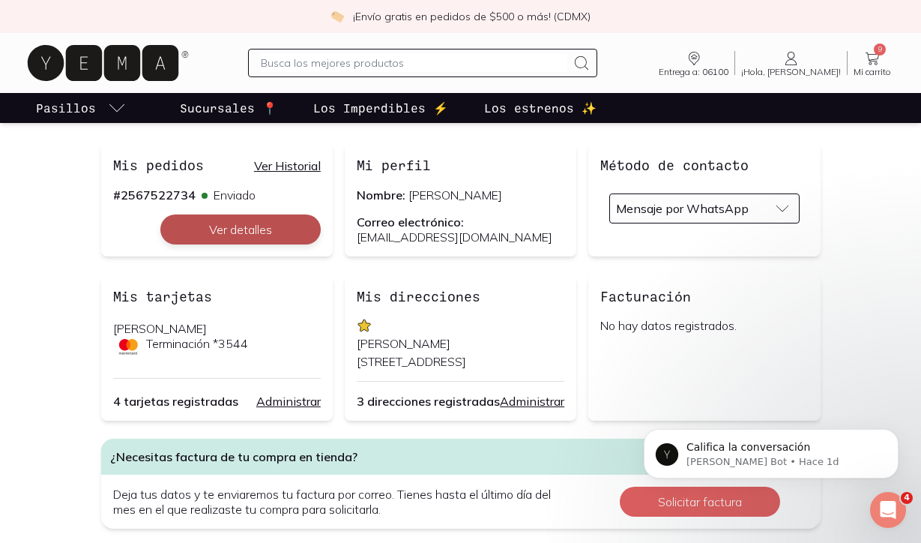
scroll to position [142, 0]
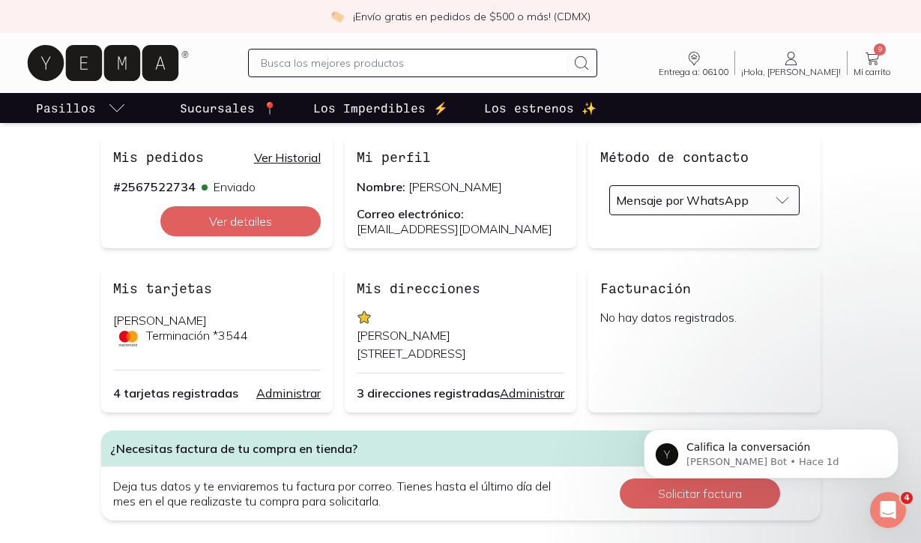
click at [507, 400] on link "Administrar" at bounding box center [532, 392] width 64 height 15
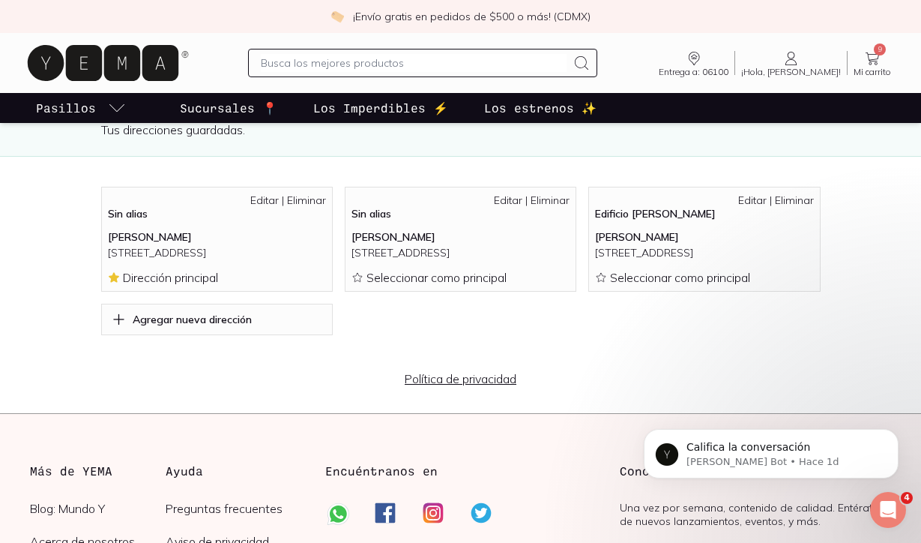
scroll to position [108, 0]
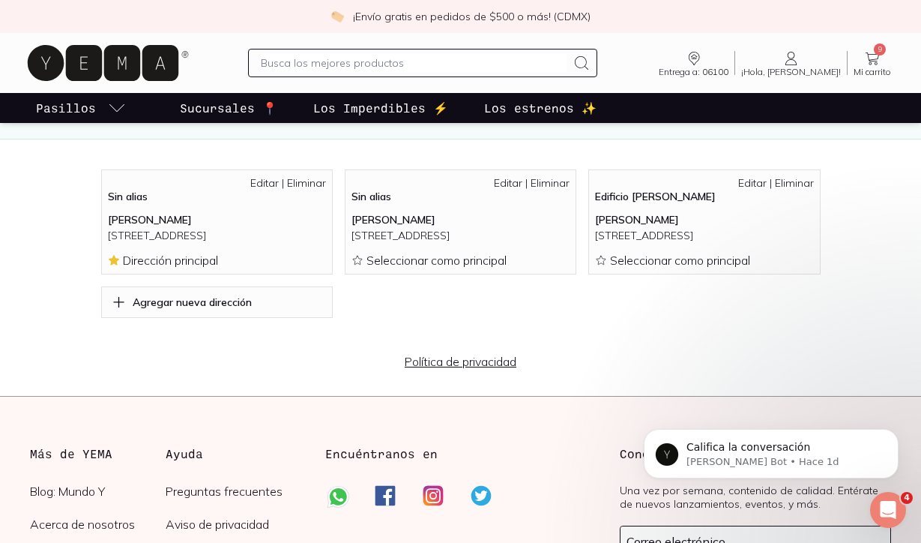
click at [222, 244] on p "[STREET_ADDRESS]" at bounding box center [217, 236] width 218 height 16
click at [258, 183] on link "Editar" at bounding box center [264, 182] width 28 height 13
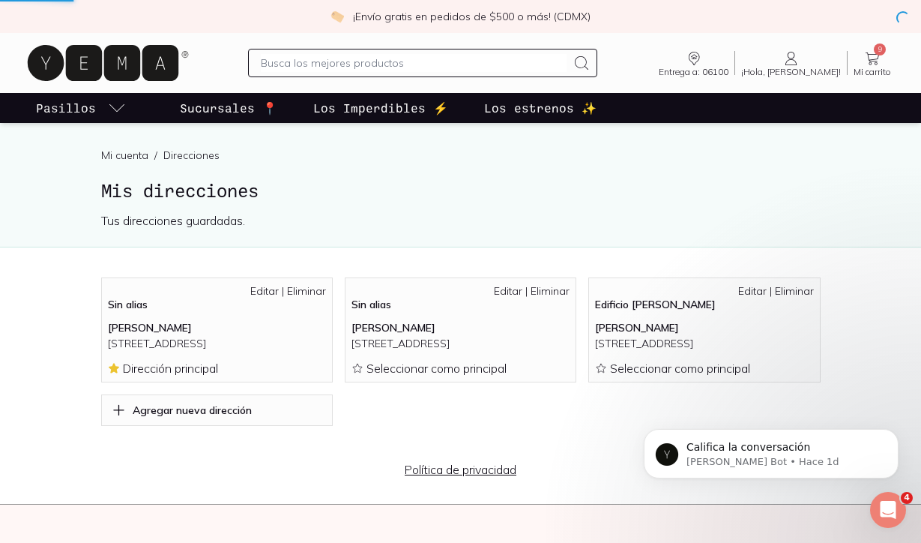
select select "204"
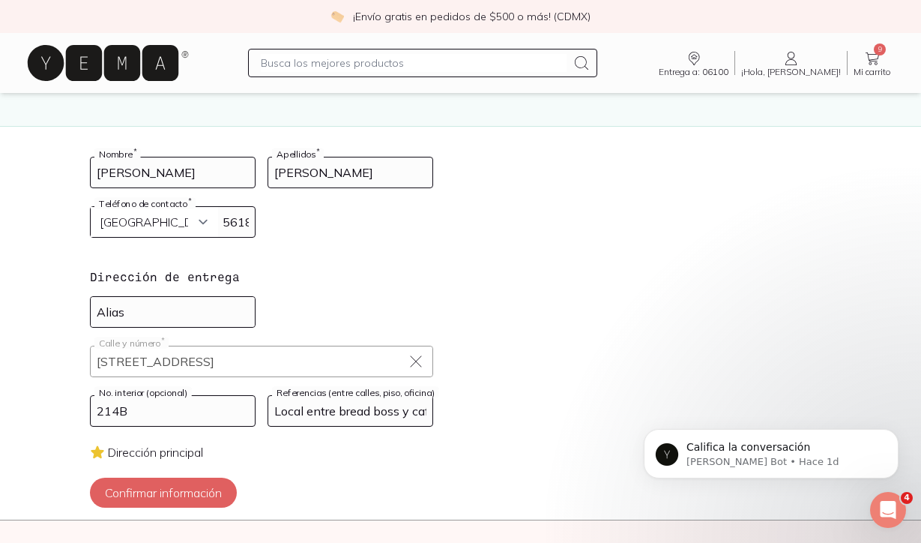
scroll to position [78, 0]
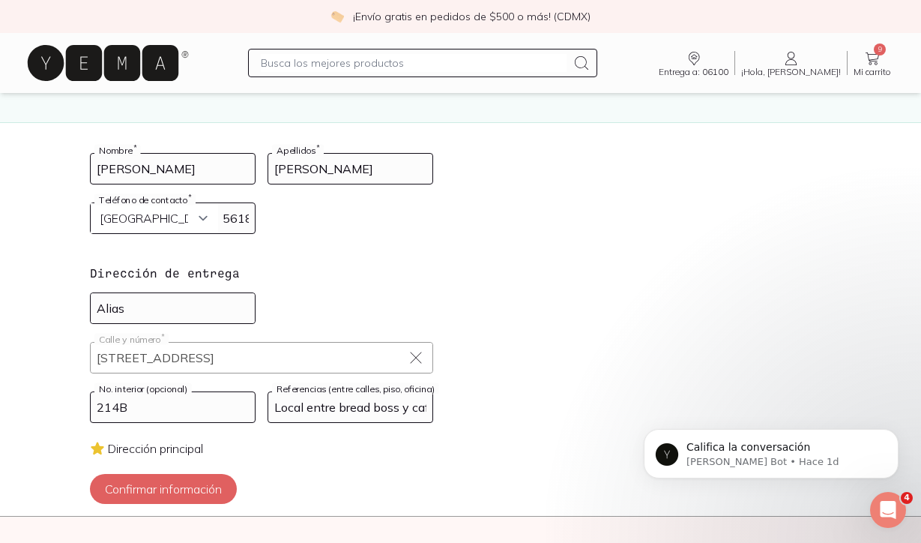
click at [144, 406] on input "214B" at bounding box center [173, 407] width 164 height 30
click at [156, 412] on input "214B" at bounding box center [173, 407] width 164 height 30
click at [302, 403] on input "Local entre bread boss y cafe toscano" at bounding box center [350, 407] width 164 height 30
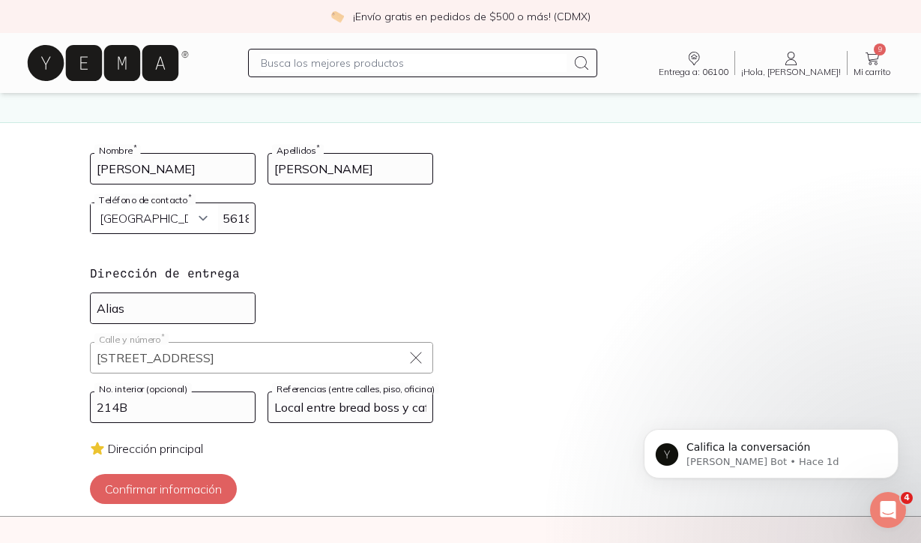
click at [302, 403] on input "Local entre bread boss y cafe toscano" at bounding box center [350, 407] width 164 height 30
type input "Curiosa Café"
click at [195, 306] on input at bounding box center [173, 308] width 164 height 30
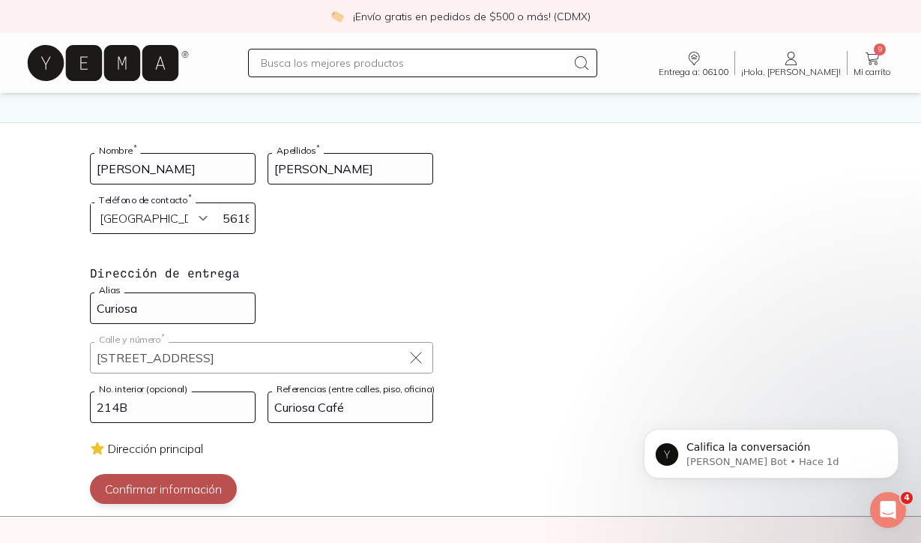
type input "Curiosa"
click at [200, 477] on button "Confirmar información" at bounding box center [163, 489] width 147 height 30
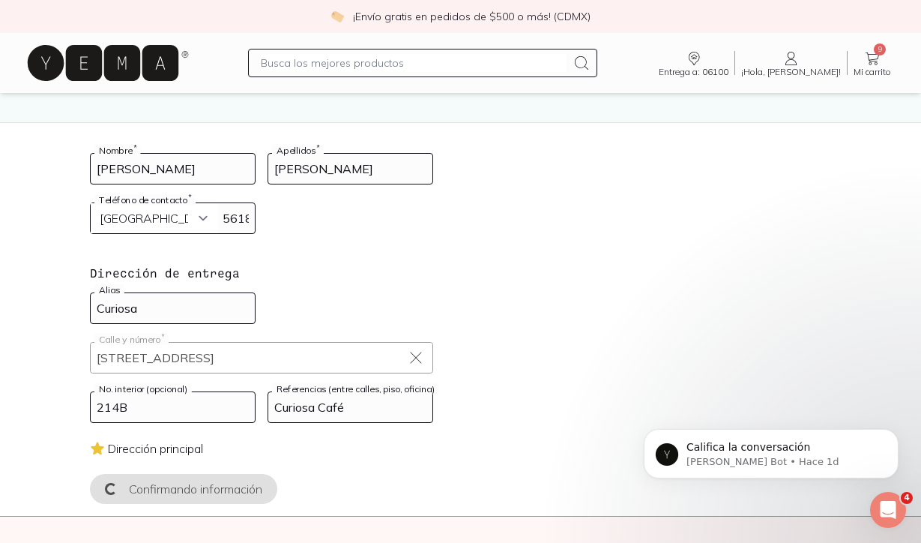
scroll to position [0, 0]
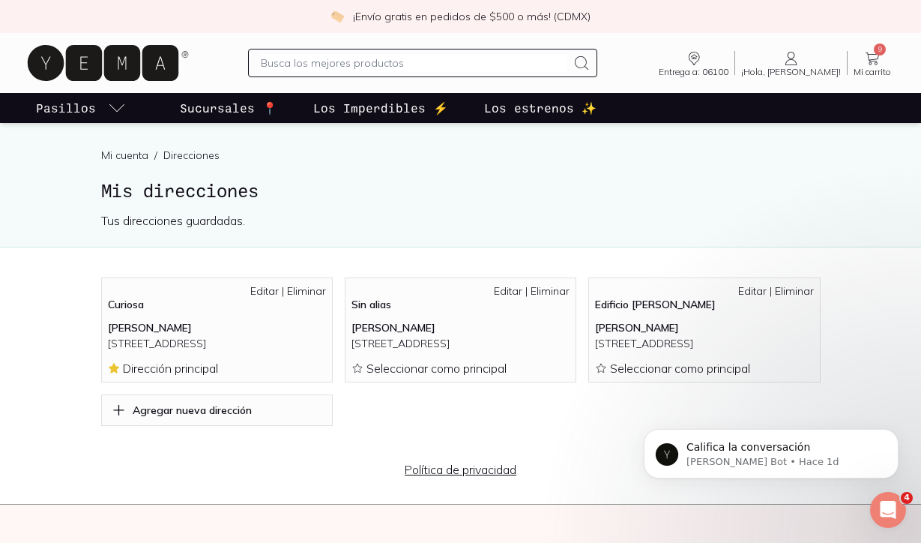
click at [886, 52] on link "9 Mi carrito Carrito" at bounding box center [872, 62] width 49 height 27
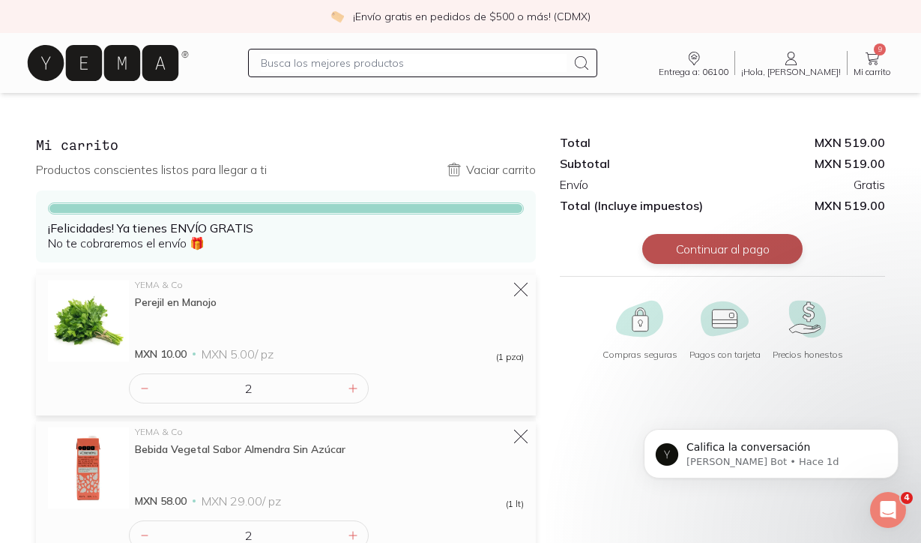
click at [726, 255] on button "Continuar al pago" at bounding box center [722, 249] width 160 height 30
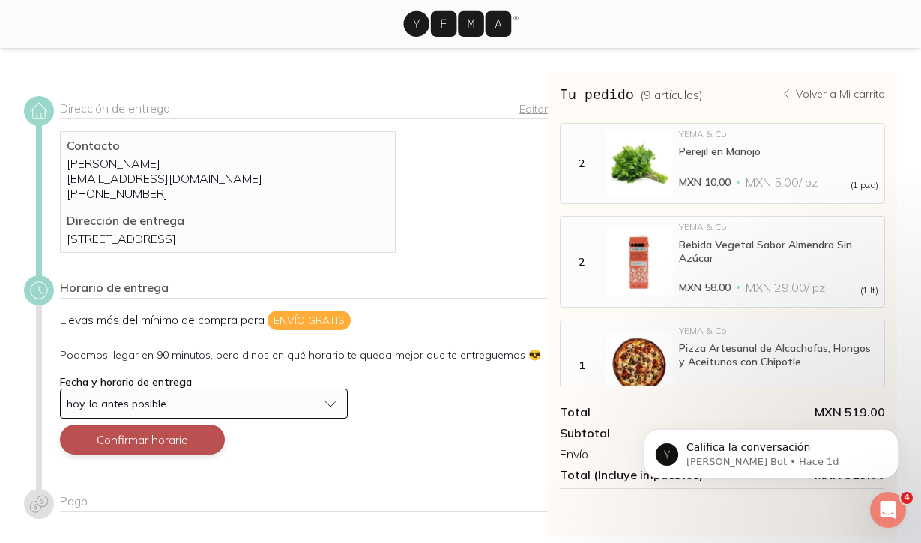
click at [112, 454] on button "Confirmar horario" at bounding box center [142, 439] width 165 height 30
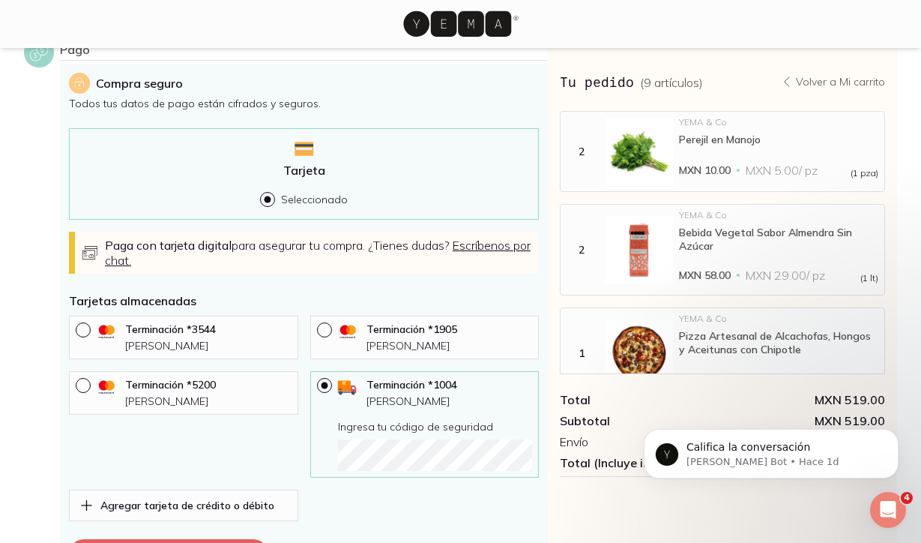
scroll to position [370, 0]
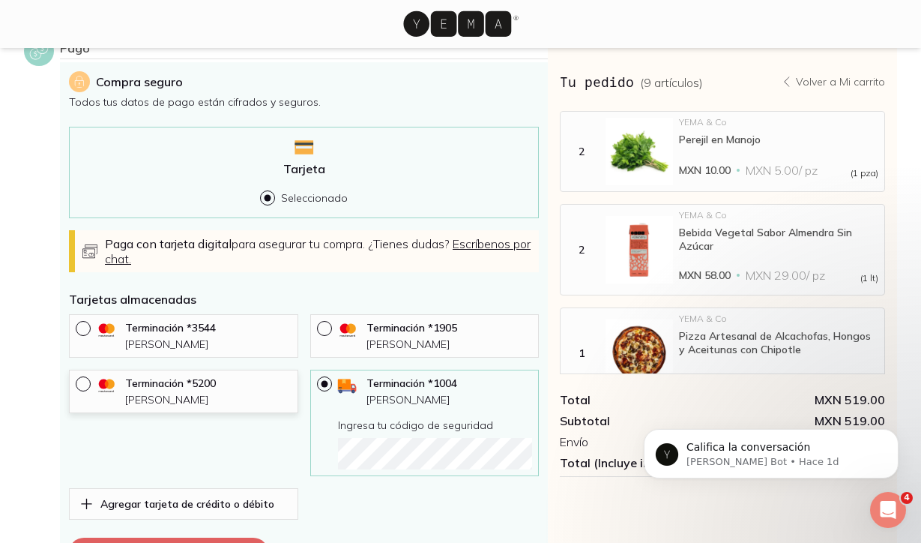
click at [216, 390] on p "Terminación * 5200" at bounding box center [208, 382] width 166 height 13
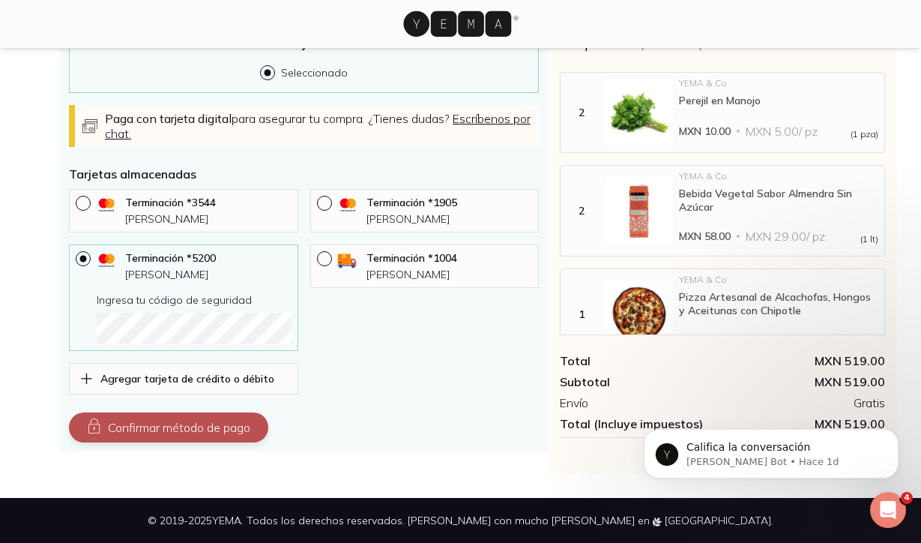
click at [190, 428] on button "Confirmar método de pago" at bounding box center [168, 427] width 199 height 30
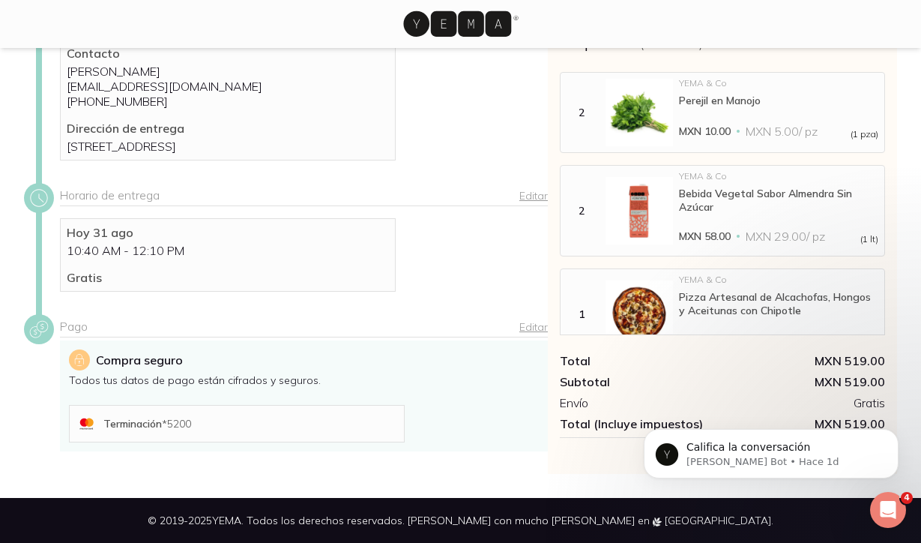
scroll to position [271, 0]
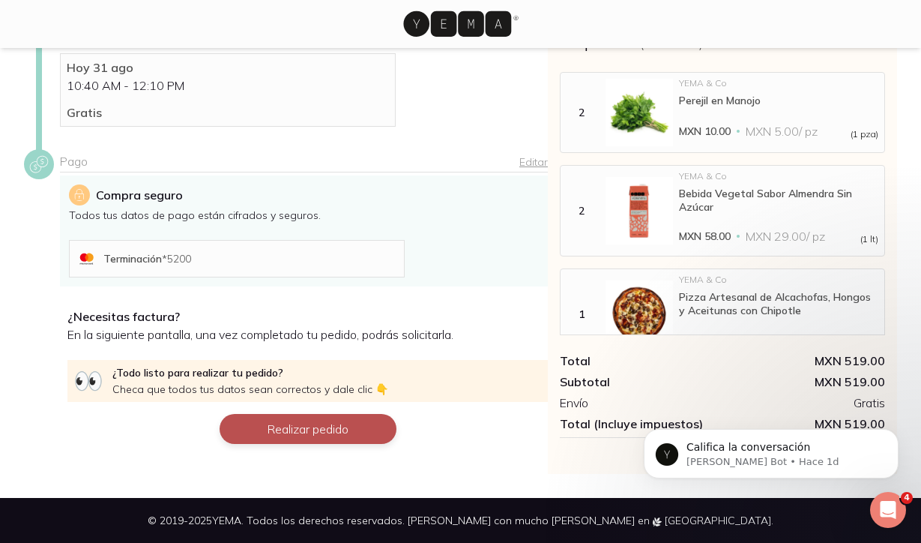
click at [278, 424] on button "Realizar pedido" at bounding box center [308, 429] width 177 height 30
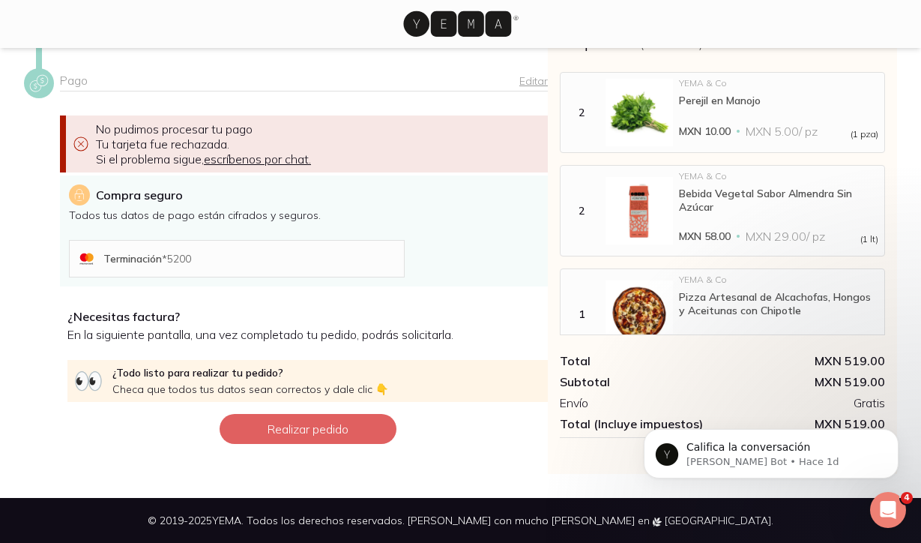
scroll to position [335, 0]
click at [325, 423] on button "Realizar pedido" at bounding box center [308, 429] width 177 height 30
click at [250, 254] on div "Terminación * 5200" at bounding box center [250, 258] width 295 height 13
click at [529, 82] on link "Editar" at bounding box center [533, 80] width 28 height 13
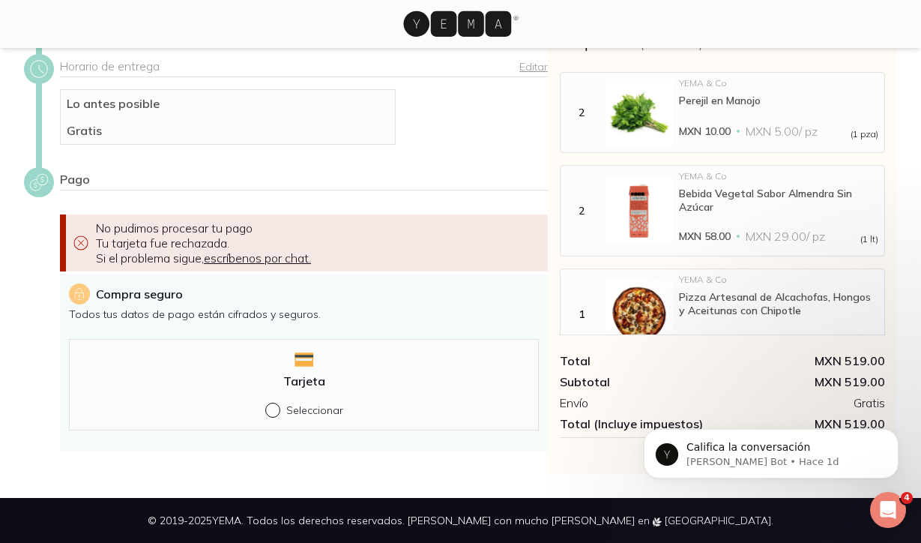
scroll to position [236, 0]
click at [311, 418] on div "Tarjeta Seleccionar" at bounding box center [304, 384] width 470 height 91
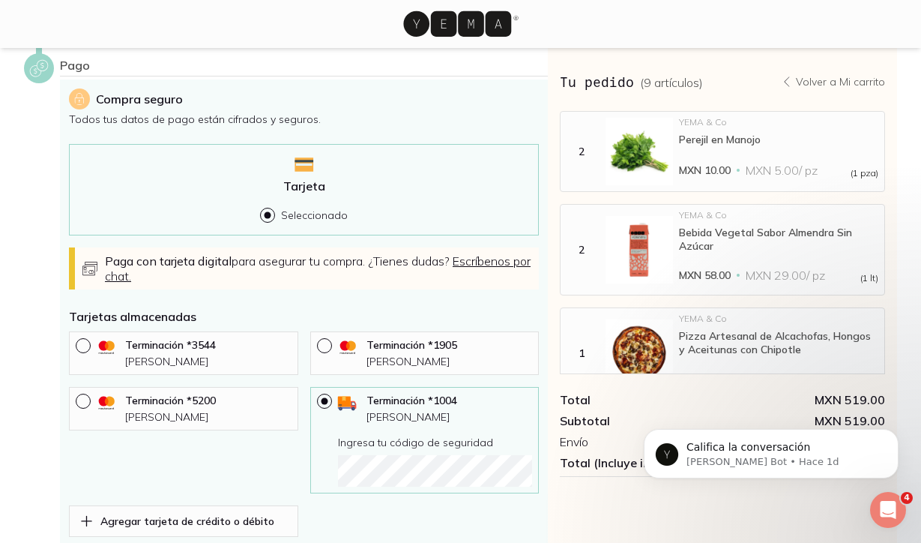
scroll to position [391, 0]
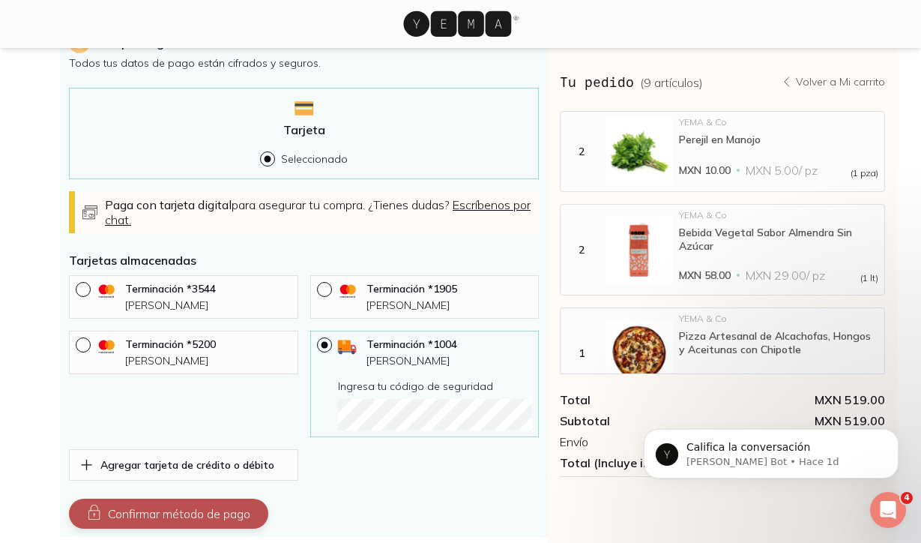
click at [168, 521] on button "Confirmar método de pago" at bounding box center [168, 513] width 199 height 30
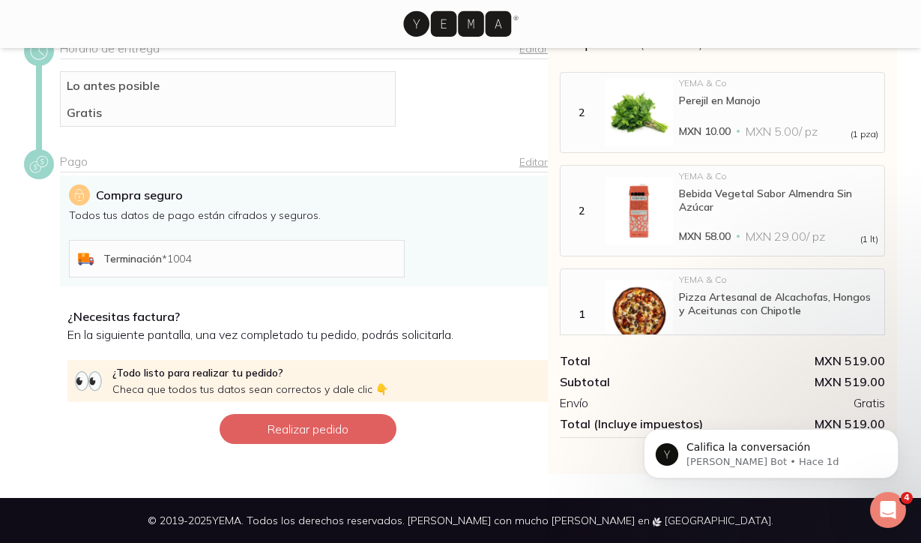
scroll to position [254, 0]
click at [345, 438] on button "Realizar pedido" at bounding box center [308, 429] width 177 height 30
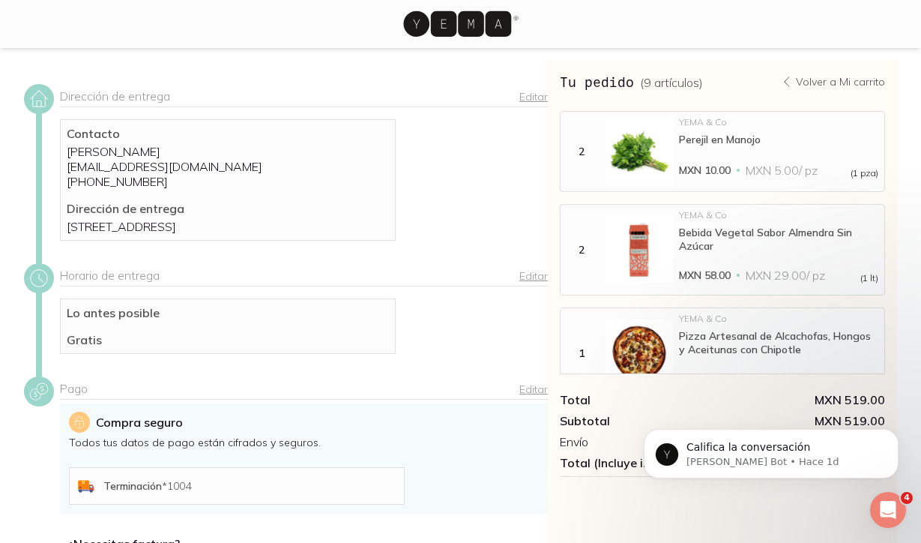
scroll to position [0, 0]
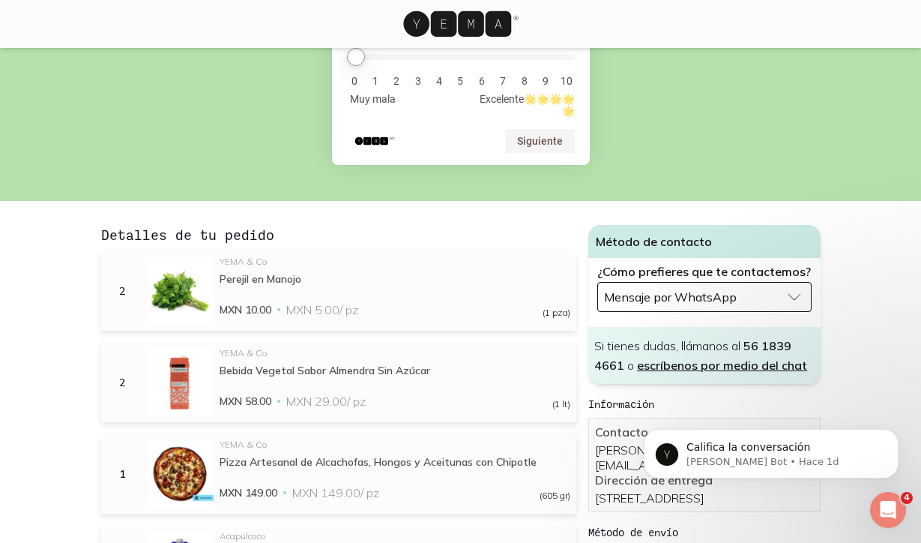
scroll to position [280, 0]
